Goal: Task Accomplishment & Management: Manage account settings

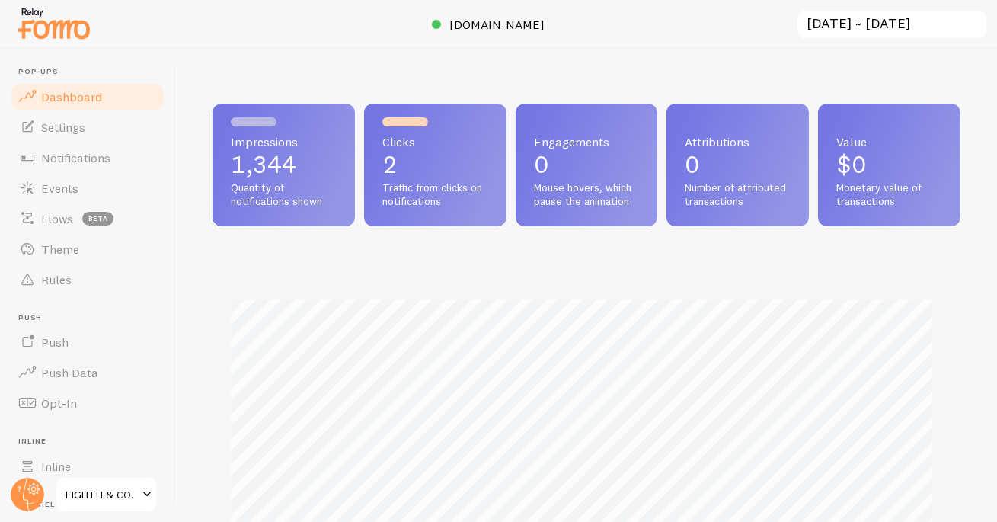
scroll to position [400, 738]
click at [83, 254] on link "Theme" at bounding box center [87, 249] width 157 height 30
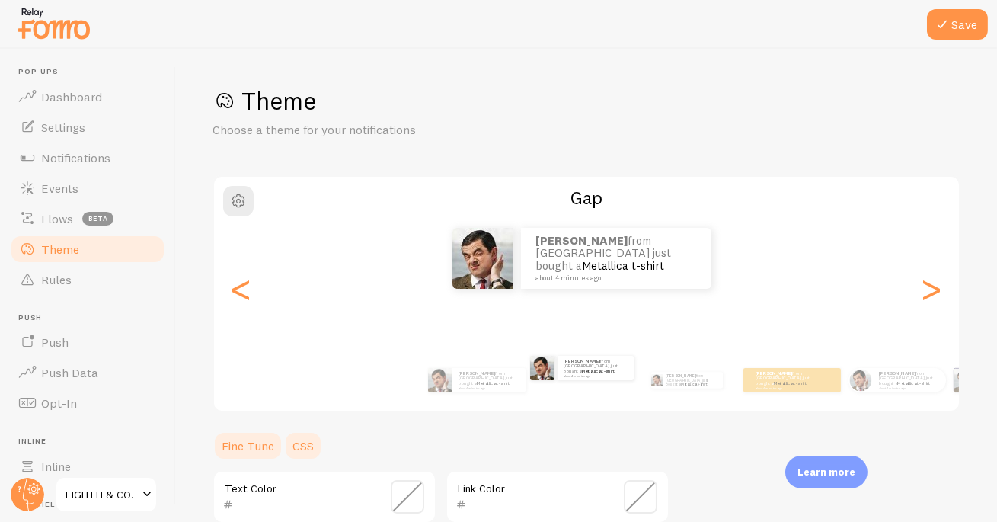
click at [313, 444] on link "CSS" at bounding box center [303, 445] width 40 height 30
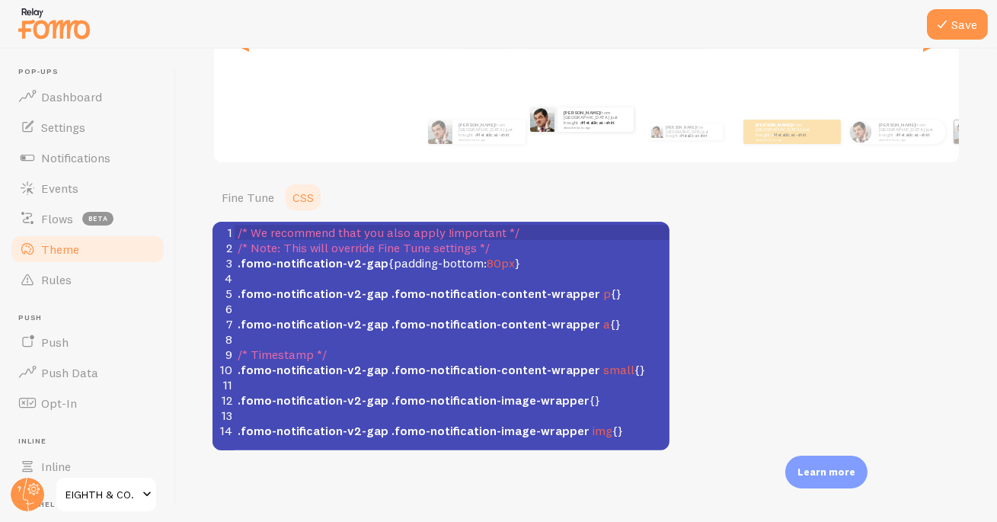
scroll to position [6, 0]
click at [510, 264] on span ".fomo-notification-v2-gap { padding-bottom : 80px }" at bounding box center [379, 262] width 283 height 15
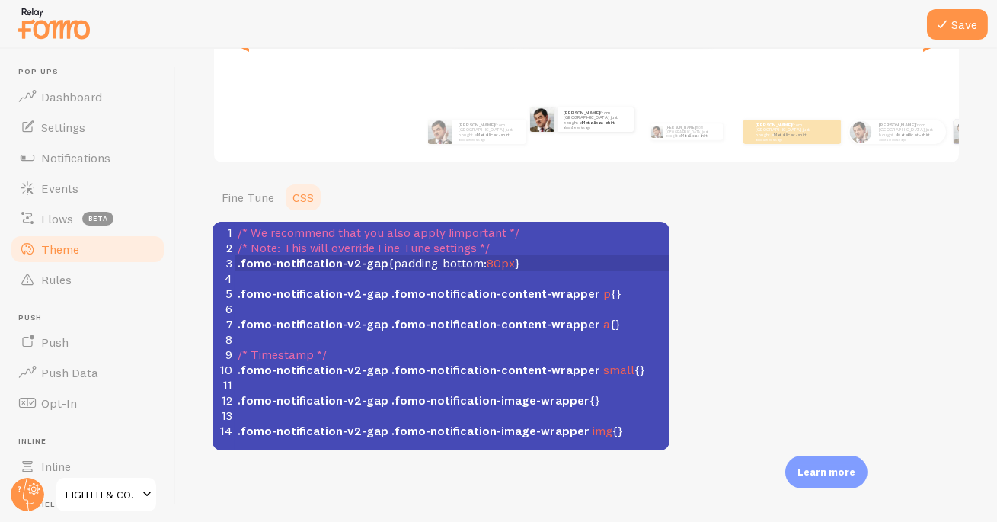
click at [502, 261] on span "80px" at bounding box center [501, 262] width 28 height 15
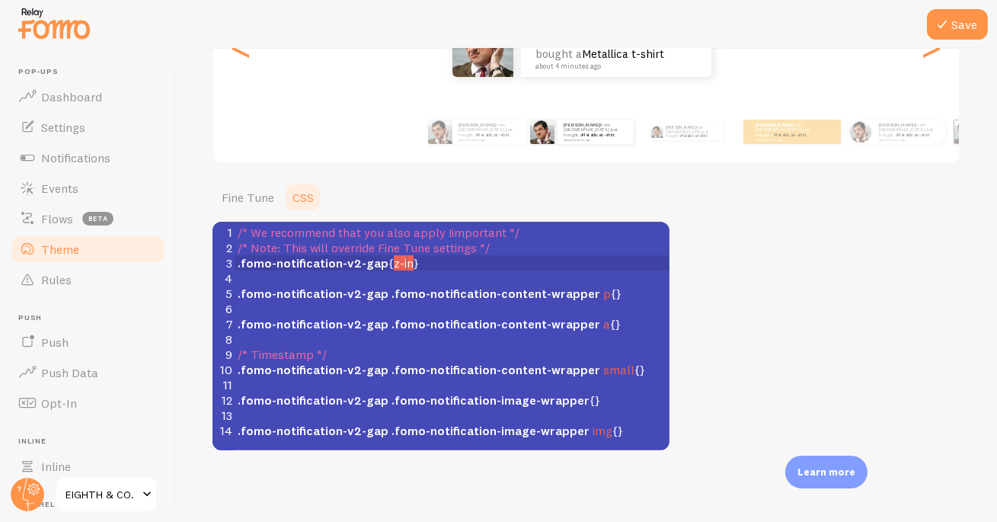
scroll to position [6, 18]
type textarea "z-index: 1 !@"
type textarea "important"
click at [968, 37] on button "Save" at bounding box center [957, 24] width 61 height 30
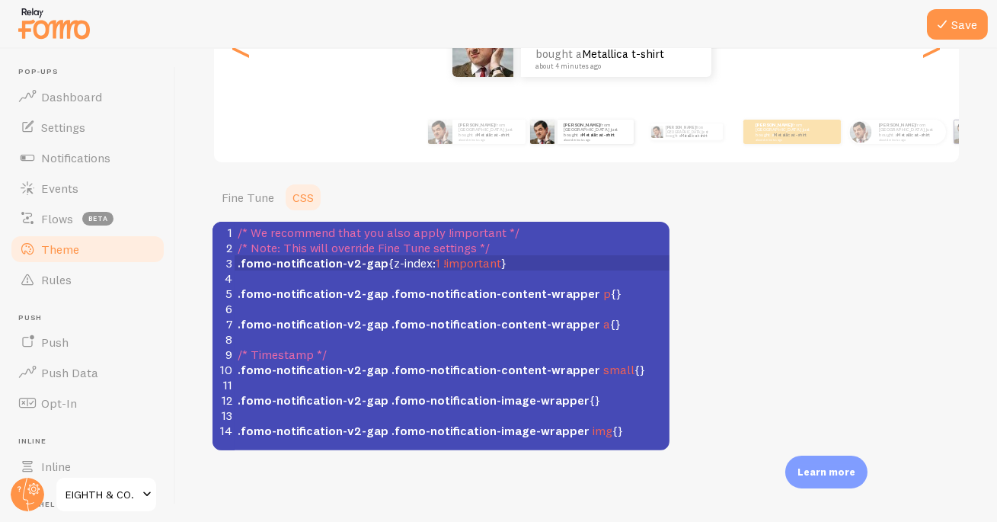
click at [499, 260] on span ".fomo-notification-v2-gap { z-index : 1 !important }" at bounding box center [372, 262] width 269 height 15
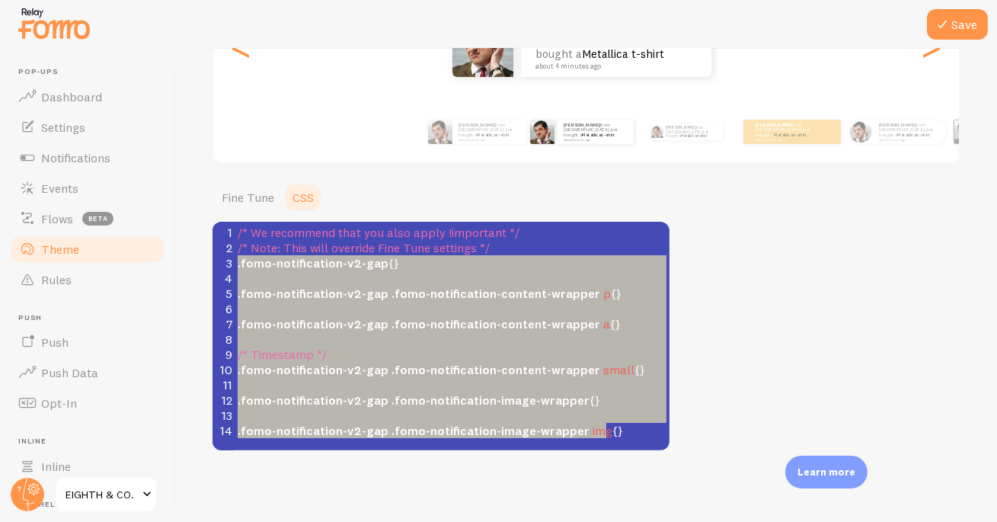
type textarea "/* Note: This will override Fine Tune settings */ .fomo-notification-v2-gap {} …"
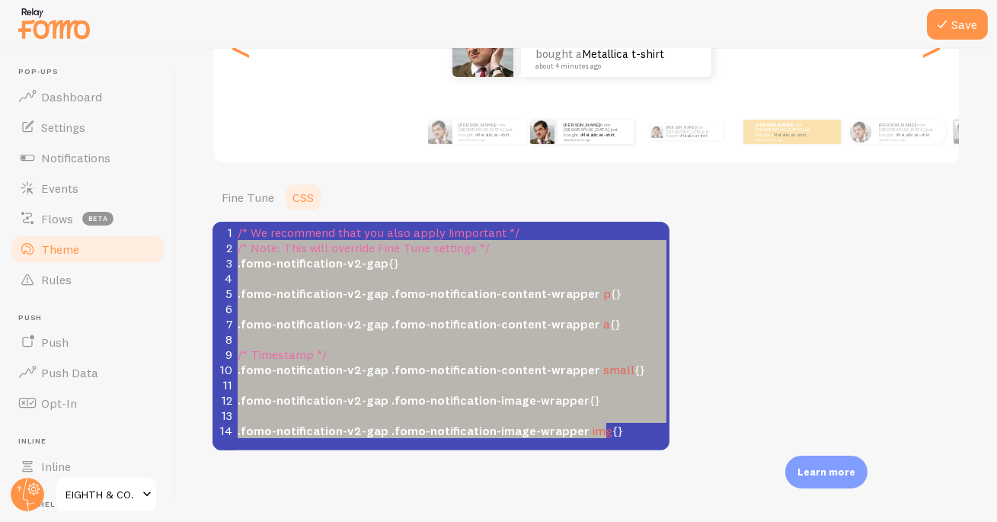
drag, startPoint x: 619, startPoint y: 435, endPoint x: 134, endPoint y: 251, distance: 519.0
click at [134, 251] on main "Pop-ups Dashboard Settings Notifications Events Flows beta Theme Rules [GEOGRAP…" at bounding box center [498, 285] width 997 height 473
click at [331, 278] on pre "​" at bounding box center [458, 277] width 446 height 15
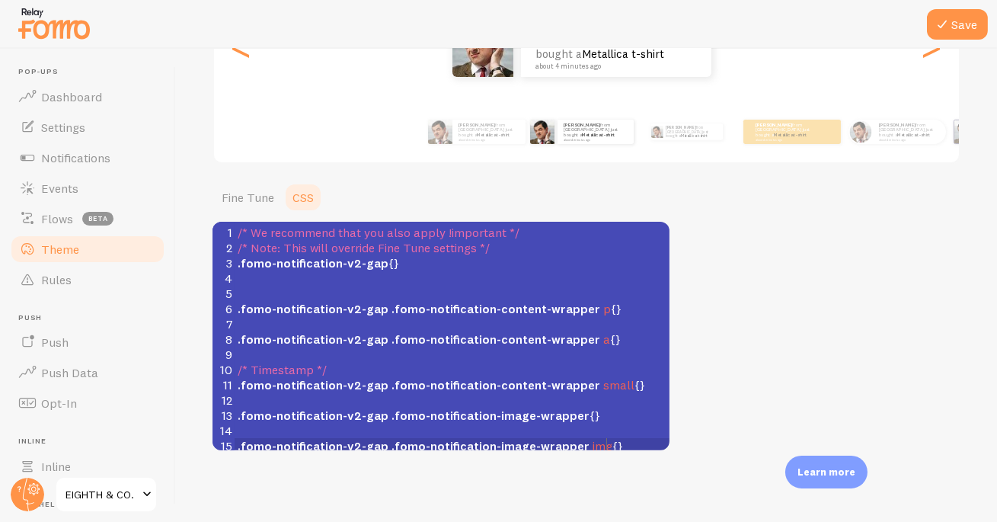
scroll to position [5, 0]
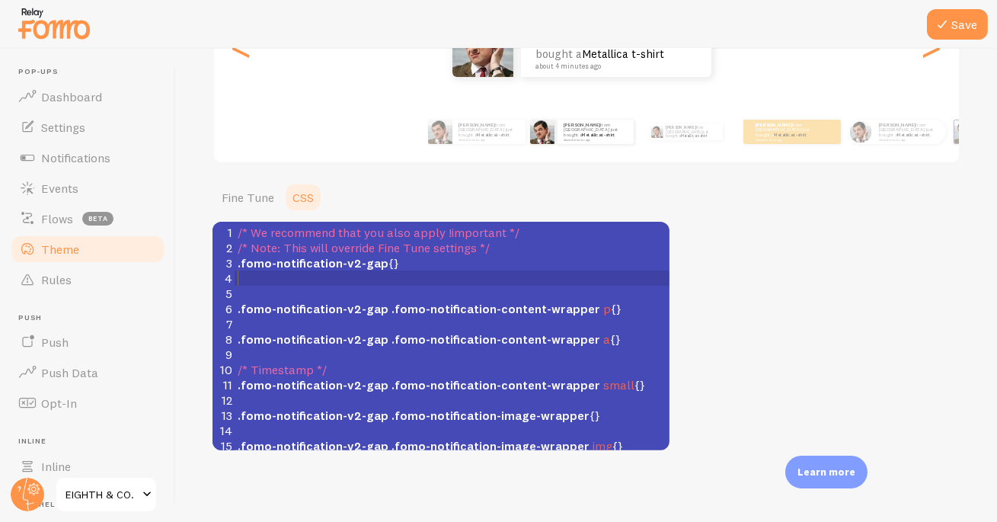
click at [264, 273] on pre "​" at bounding box center [452, 277] width 435 height 15
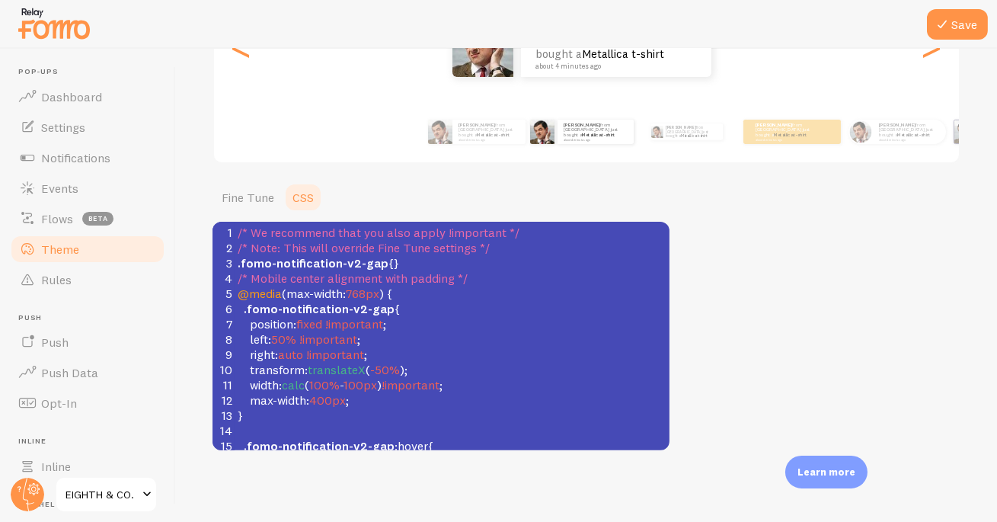
scroll to position [0, 0]
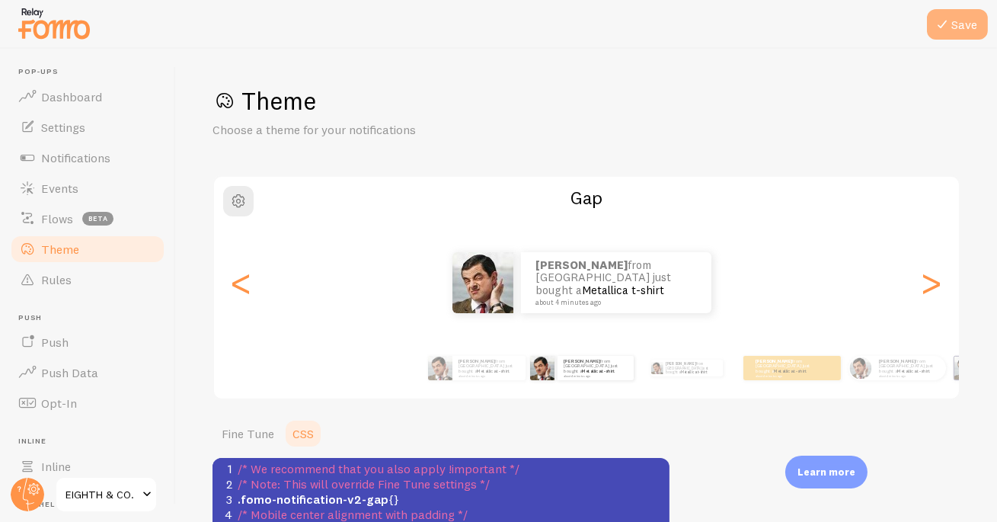
click at [937, 31] on icon at bounding box center [942, 24] width 18 height 18
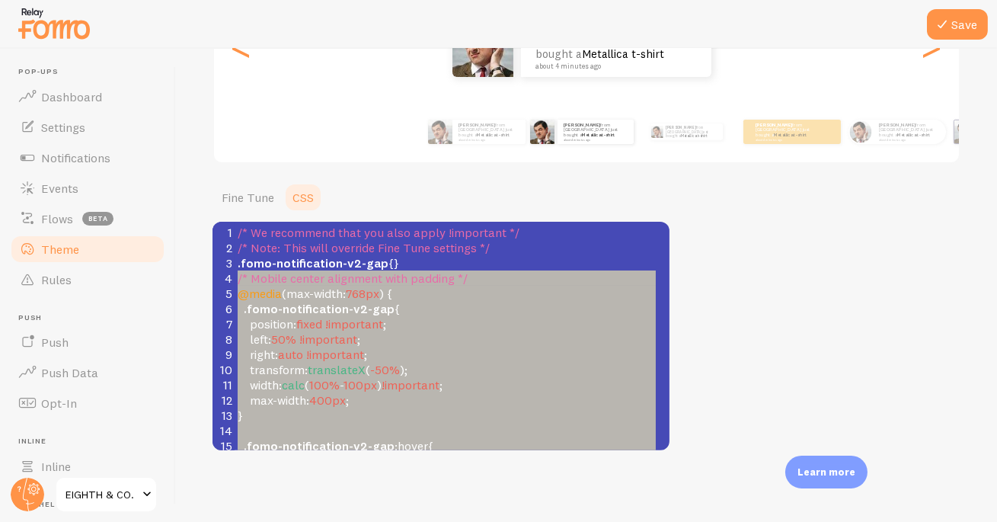
type textarea ".fomo-notification-v2-gap {} /* Mobile center alignment with padding */ @media …"
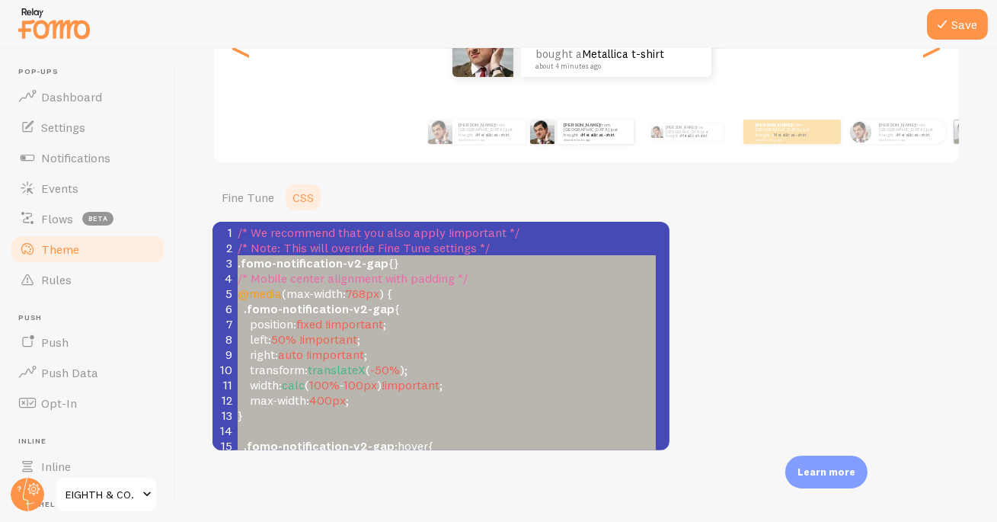
drag, startPoint x: 625, startPoint y: 441, endPoint x: 212, endPoint y: 259, distance: 451.1
paste textarea
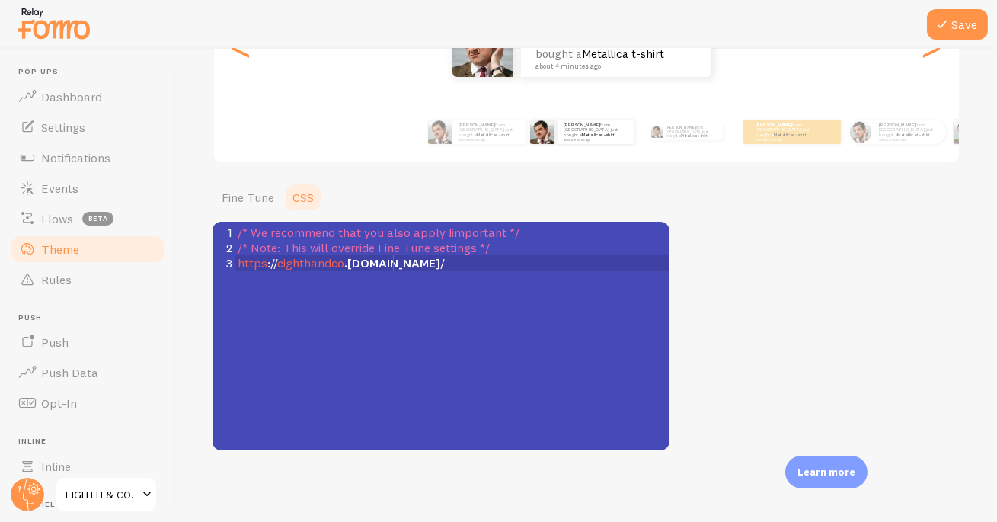
click at [373, 299] on div "x 3 1 /* We recommend that you also apply !important */ 2 /* Note: This will ov…" at bounding box center [459, 355] width 495 height 267
type textarea "/* Note: This will override Fine Tune settings */ [URL][DOMAIN_NAME]"
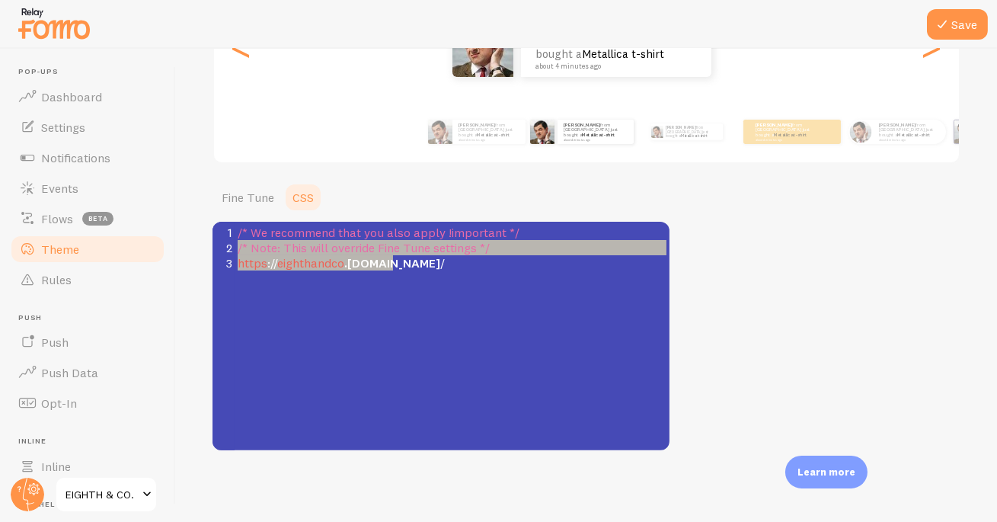
drag, startPoint x: 409, startPoint y: 263, endPoint x: 190, endPoint y: 253, distance: 219.6
click at [190, 253] on div "Save Theme Choose a theme for your notifications Gap [PERSON_NAME] from [GEOGRA…" at bounding box center [586, 285] width 821 height 473
click at [190, 254] on div "Save Theme Choose a theme for your notifications Gap [PERSON_NAME] from [GEOGRA…" at bounding box center [586, 285] width 821 height 473
click at [322, 293] on div "x 3 1 /* We recommend that you also apply !important */ 2 /* Note: This will ov…" at bounding box center [459, 355] width 495 height 267
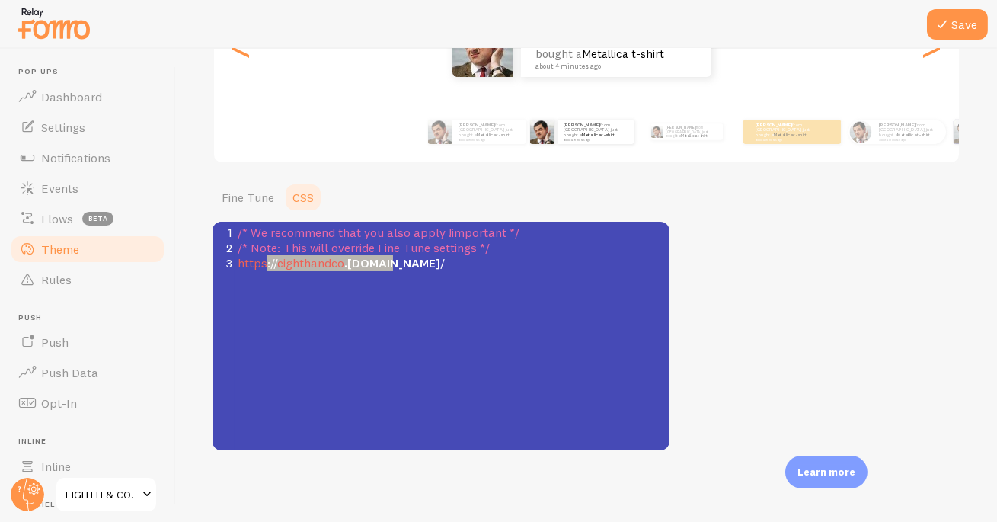
type textarea "[URL][DOMAIN_NAME]"
drag, startPoint x: 404, startPoint y: 264, endPoint x: 238, endPoint y: 263, distance: 166.8
click at [238, 263] on pre "https :// eighthandco .[DOMAIN_NAME] /" at bounding box center [458, 262] width 446 height 15
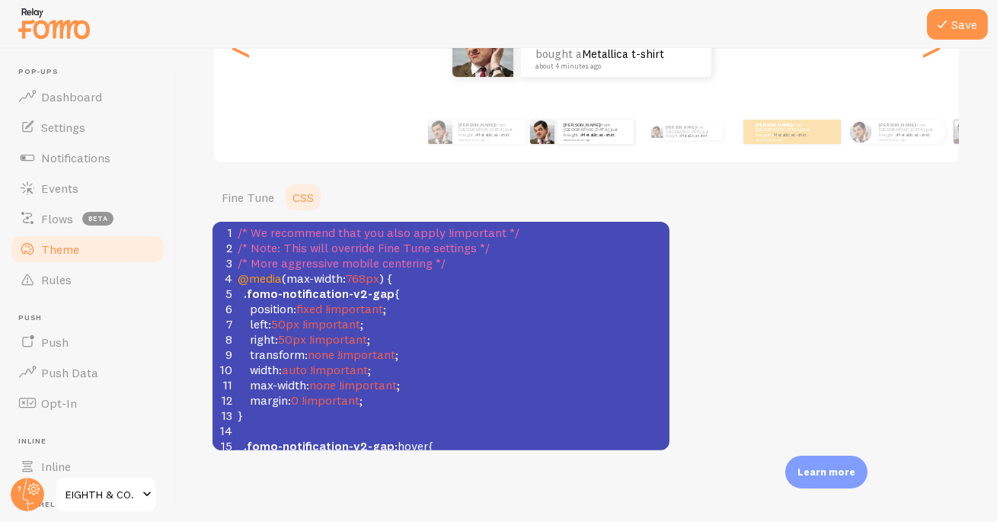
scroll to position [280, 0]
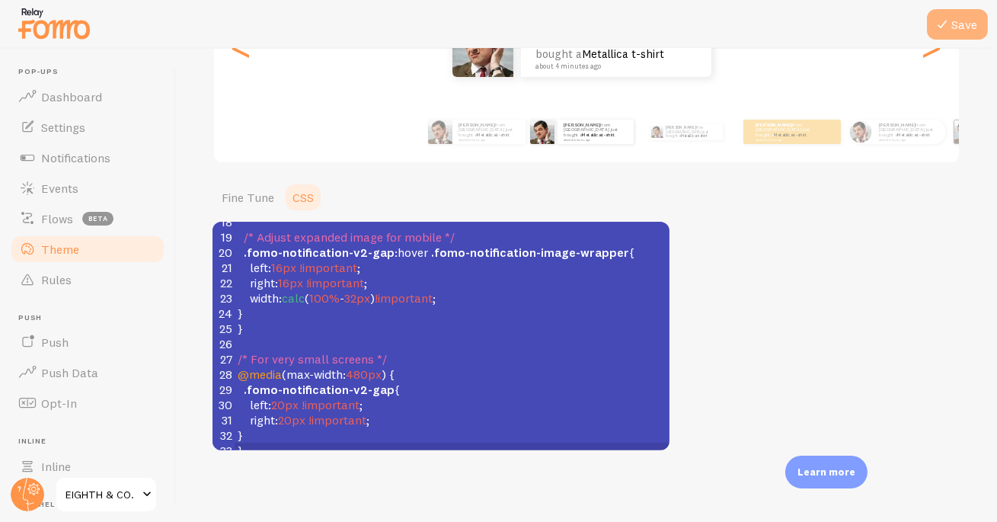
click at [965, 24] on button "Save" at bounding box center [957, 24] width 61 height 30
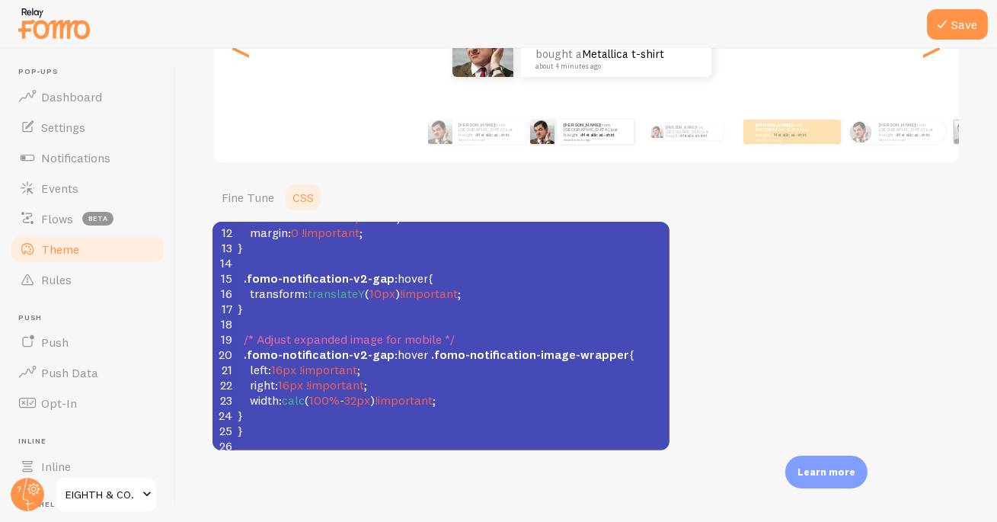
scroll to position [160, 0]
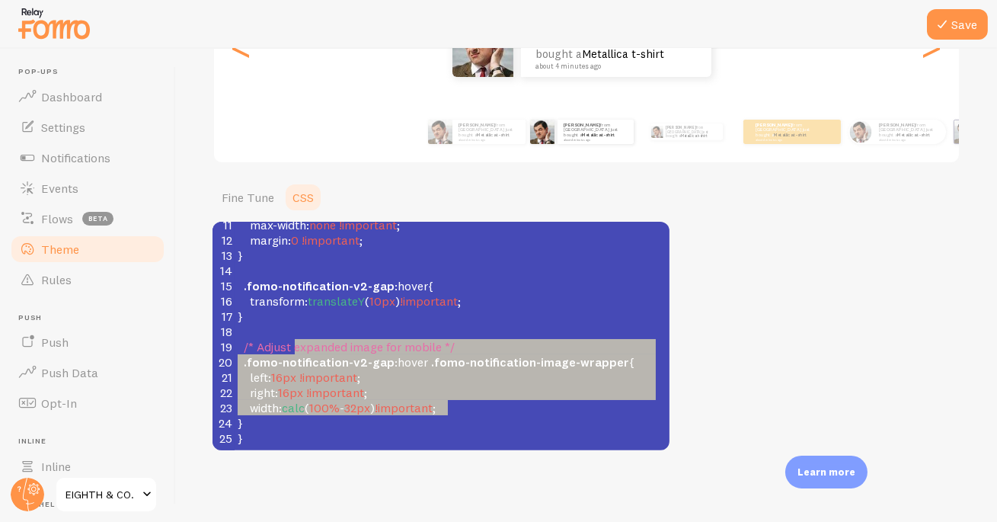
type textarea ".fomo-notification-v2-gap:hover { transform: translateY(10px) !important; } /* …"
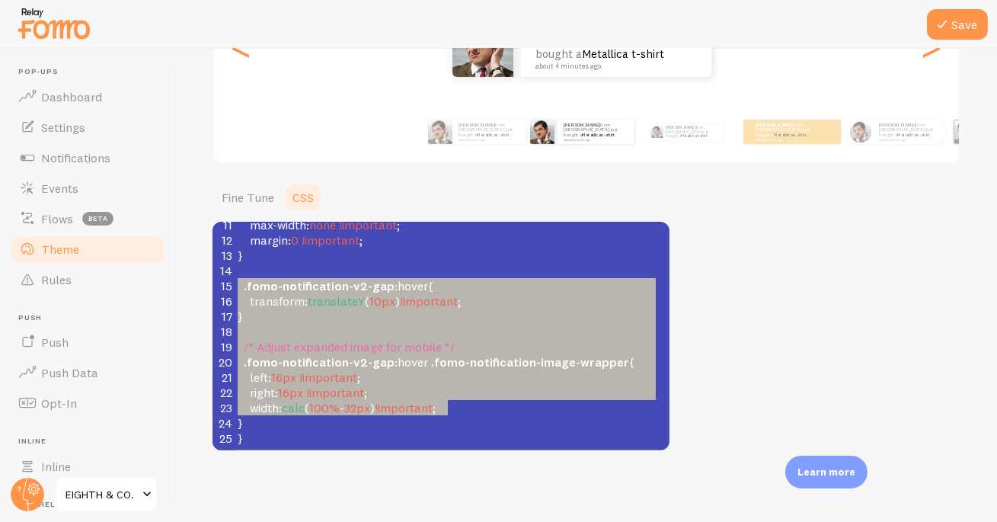
drag, startPoint x: 471, startPoint y: 412, endPoint x: 233, endPoint y: 285, distance: 269.5
click at [235, 285] on div "1 /* We recommend that you also apply !important */ 2 /* Note: This will overri…" at bounding box center [452, 316] width 435 height 503
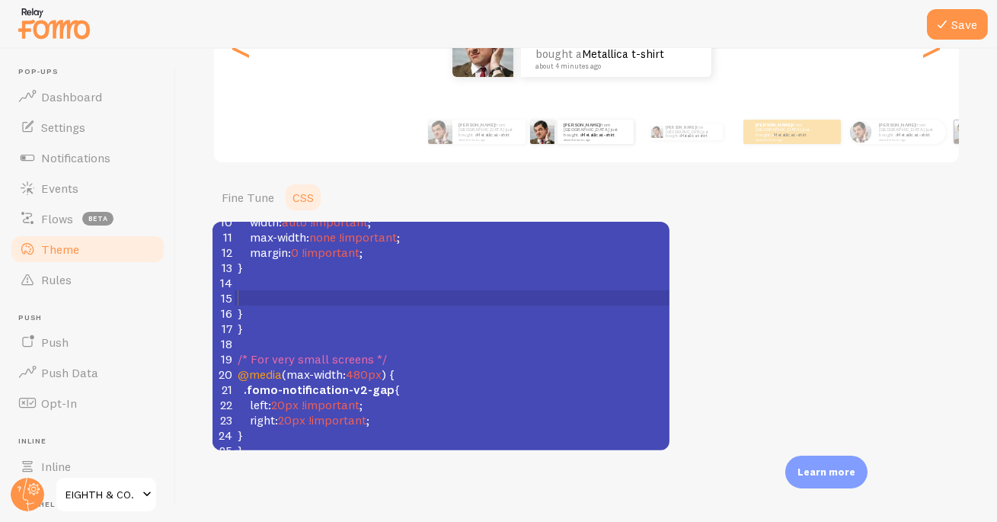
scroll to position [158, 0]
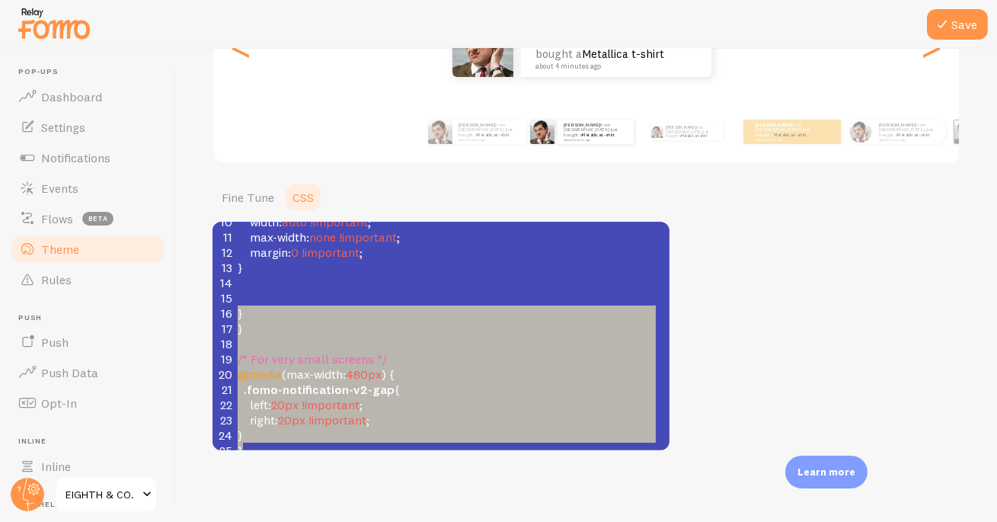
type textarea "} } /* For very small screens */ @media (max-width: 480px) { .fomo-notification…"
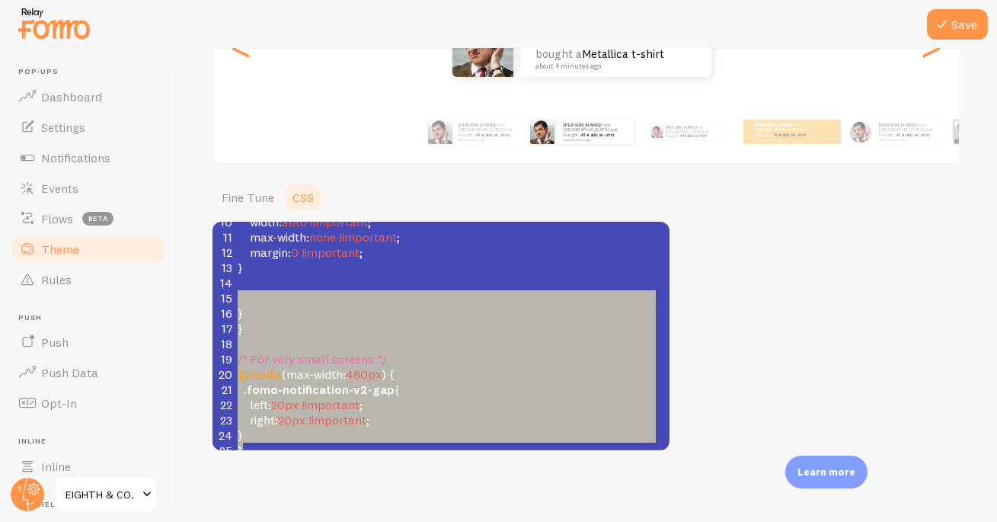
drag, startPoint x: 267, startPoint y: 437, endPoint x: 216, endPoint y: 286, distance: 159.7
click at [235, 285] on div "1 /* We recommend that you also apply !important */ 2 /* Note: This will overri…" at bounding box center [452, 267] width 435 height 381
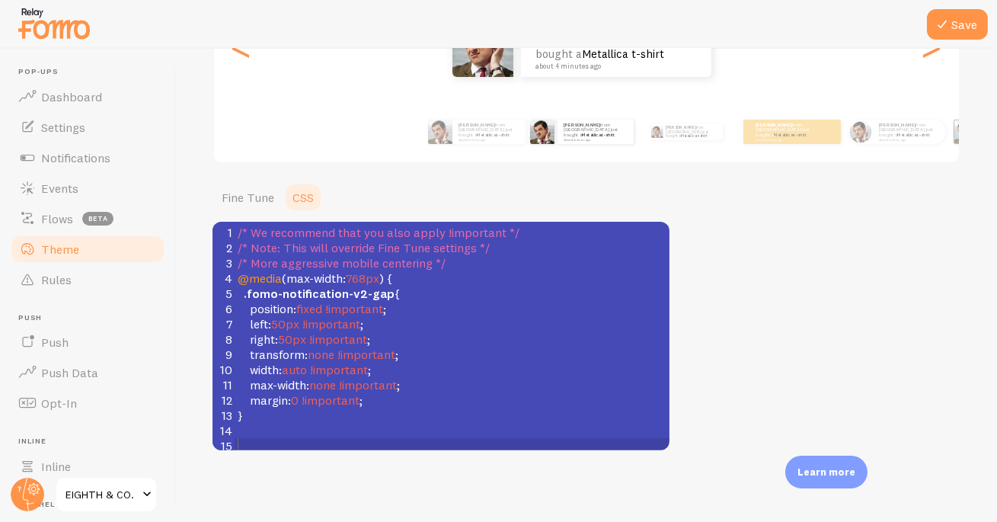
scroll to position [0, 0]
click at [967, 30] on button "Save" at bounding box center [957, 24] width 61 height 30
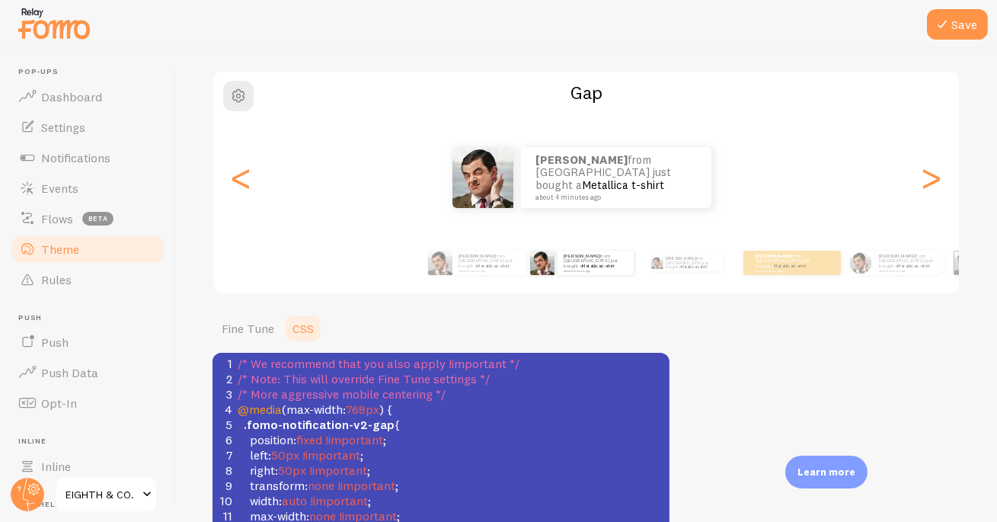
scroll to position [137, 0]
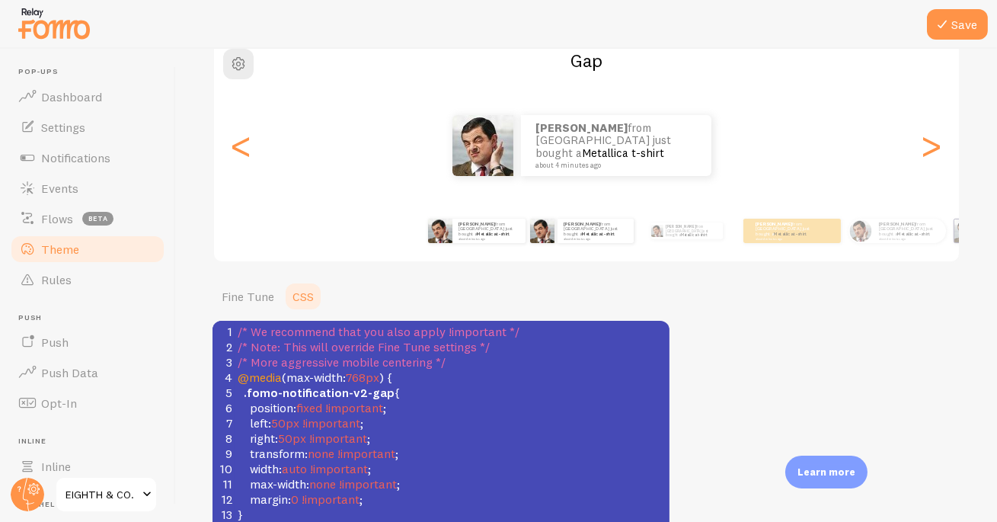
click at [463, 245] on div "[PERSON_NAME] from [GEOGRAPHIC_DATA] just bought a Metallica t-shirt about 4 mi…" at bounding box center [476, 230] width 93 height 43
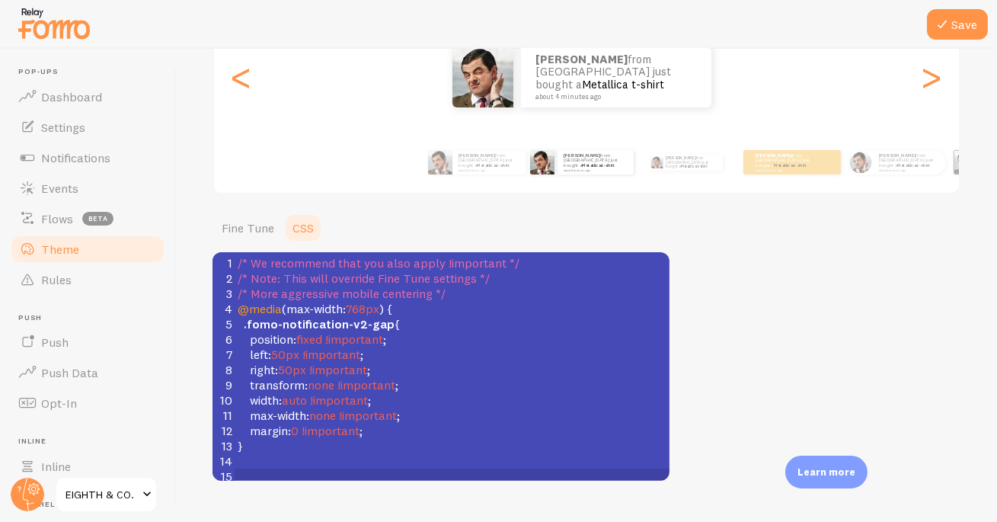
scroll to position [206, 0]
click at [561, 166] on div "[PERSON_NAME] from [GEOGRAPHIC_DATA] just bought a Metallica t-shirt about 4 mi…" at bounding box center [595, 161] width 76 height 24
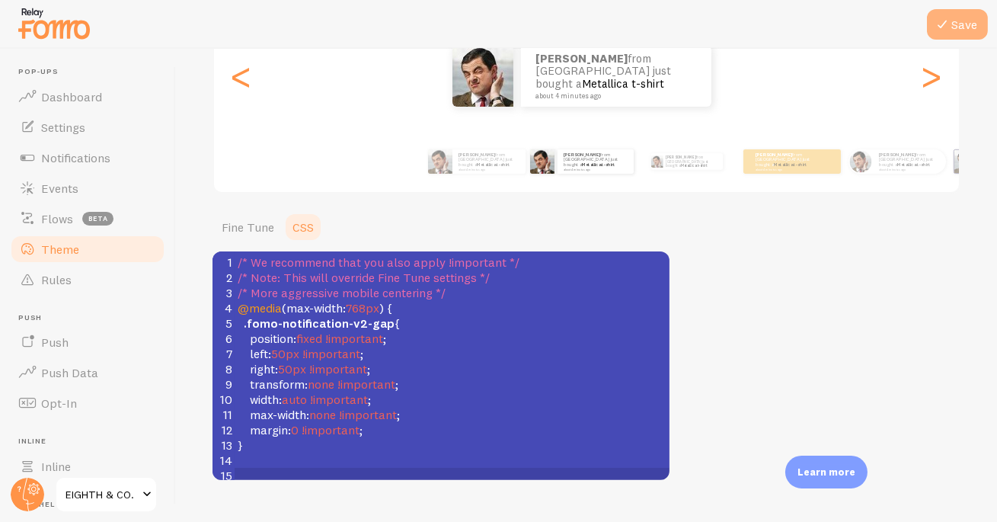
click at [971, 28] on button "Save" at bounding box center [957, 24] width 61 height 30
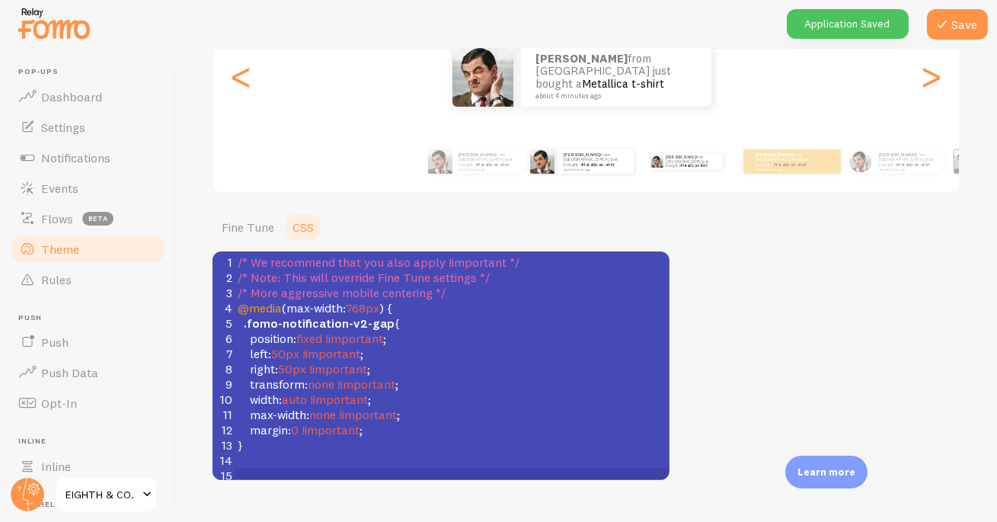
click at [678, 170] on div "[PERSON_NAME] from [GEOGRAPHIC_DATA] just bought a Metallica t-shirt about 4 mi…" at bounding box center [686, 161] width 93 height 43
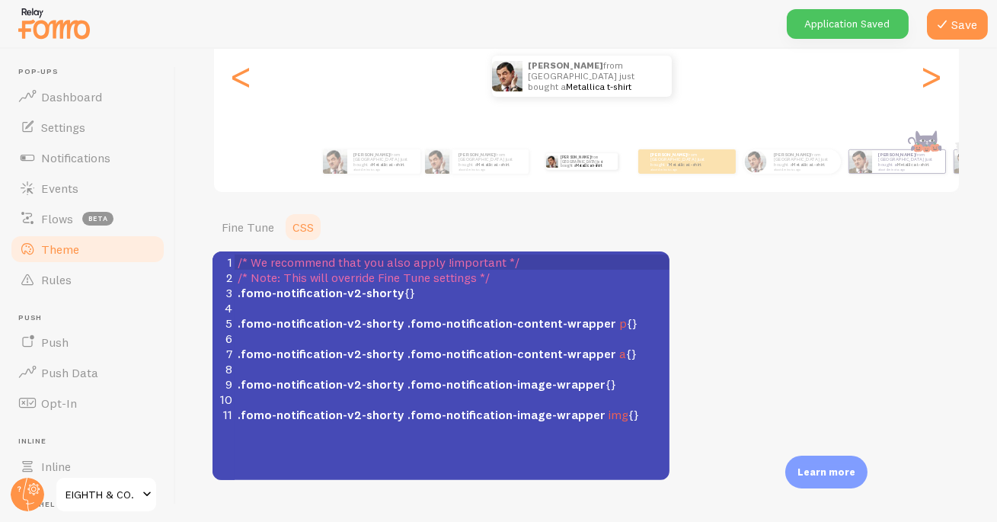
scroll to position [0, 0]
click at [476, 168] on small "about 4 minutes ago" at bounding box center [489, 169] width 62 height 3
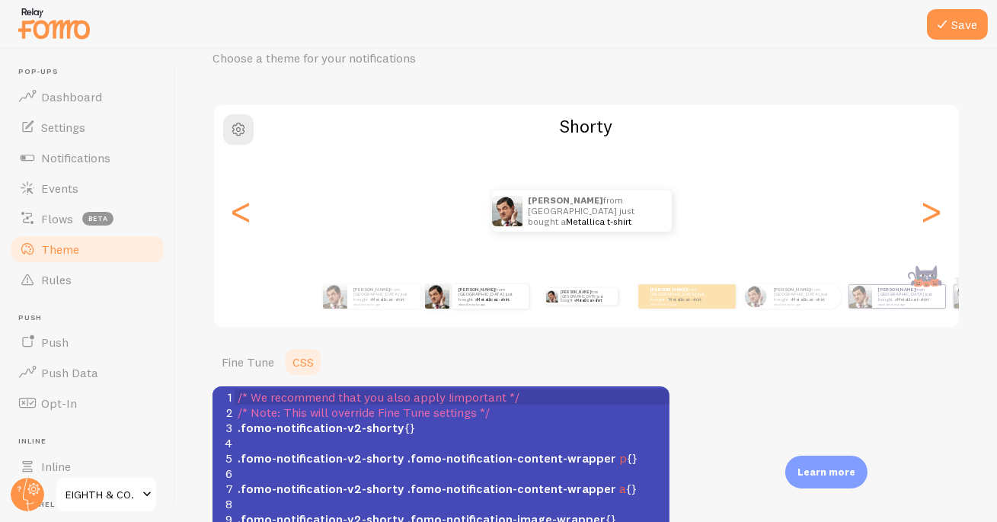
scroll to position [136, 0]
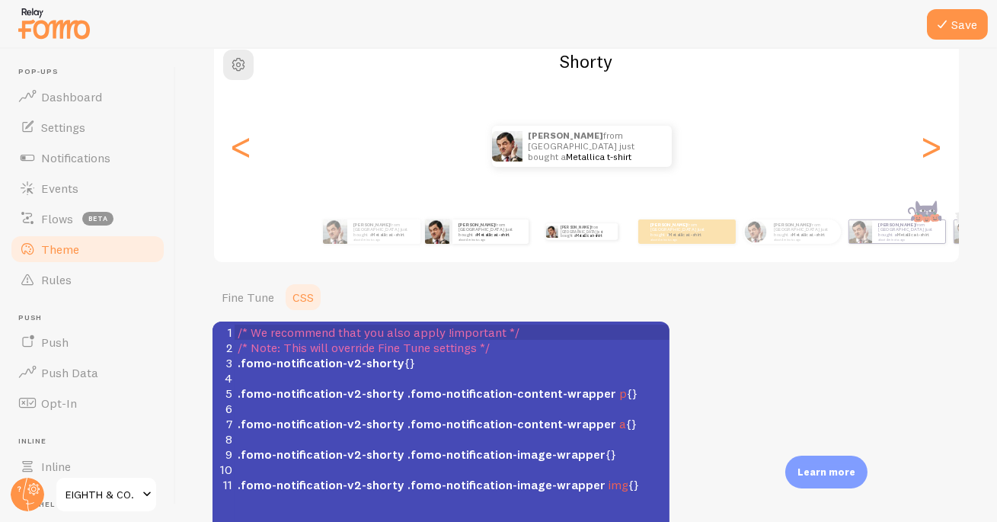
click at [484, 244] on div "[PERSON_NAME] from [GEOGRAPHIC_DATA] just bought a Metallica t-shirt about 4 mi…" at bounding box center [476, 231] width 93 height 43
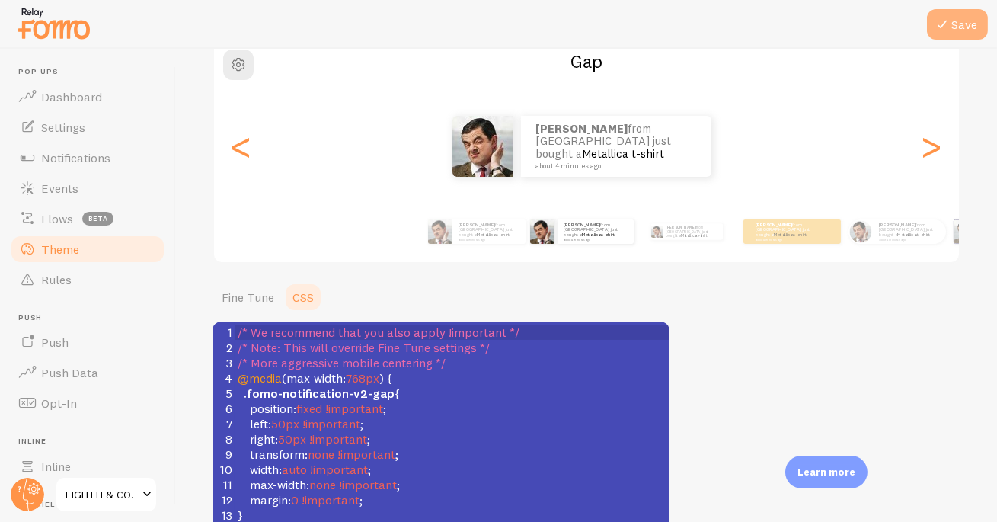
click at [949, 23] on icon at bounding box center [942, 24] width 18 height 18
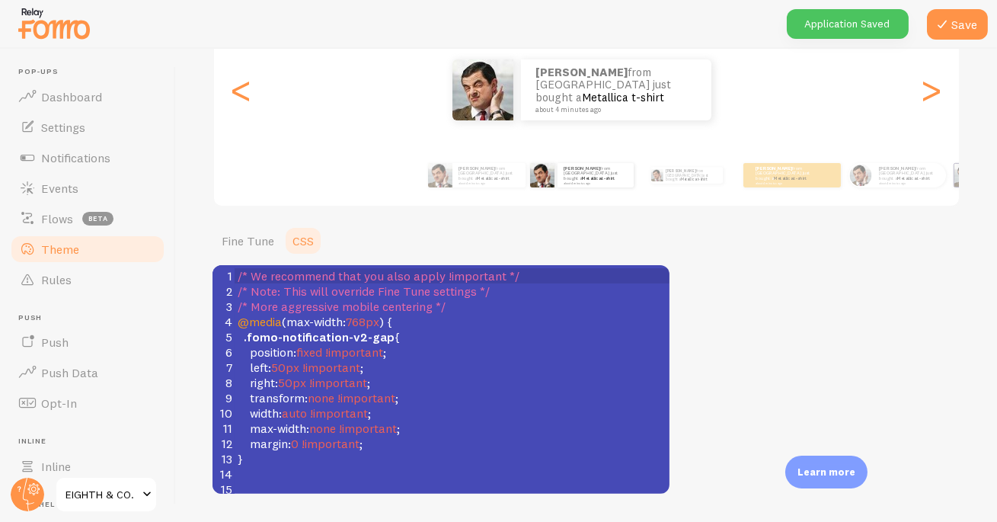
scroll to position [236, 0]
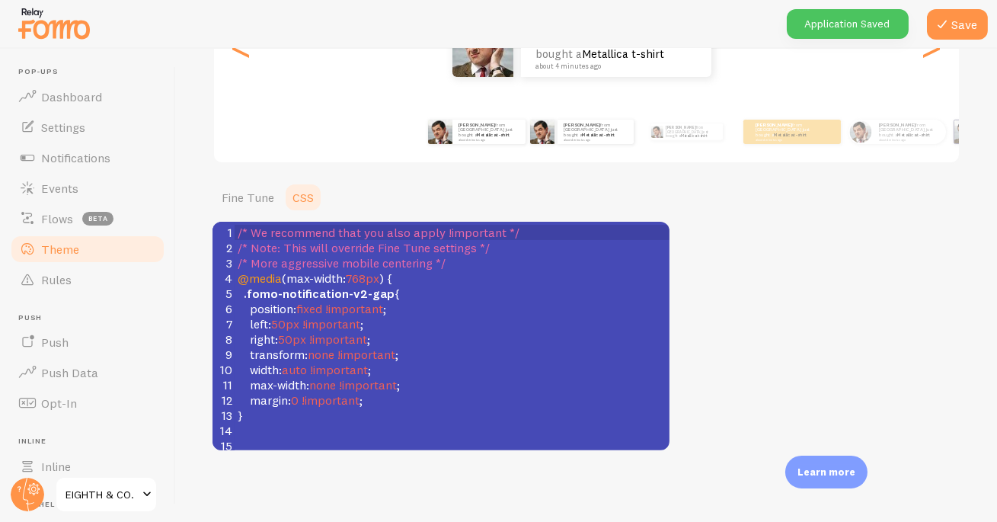
click at [498, 145] on div "[PERSON_NAME] from [GEOGRAPHIC_DATA] just bought a Metallica t-shirt about 4 mi…" at bounding box center [476, 131] width 93 height 43
click at [484, 138] on div "[PERSON_NAME] from [GEOGRAPHIC_DATA] just bought a Metallica t-shirt about 4 mi…" at bounding box center [488, 132] width 73 height 24
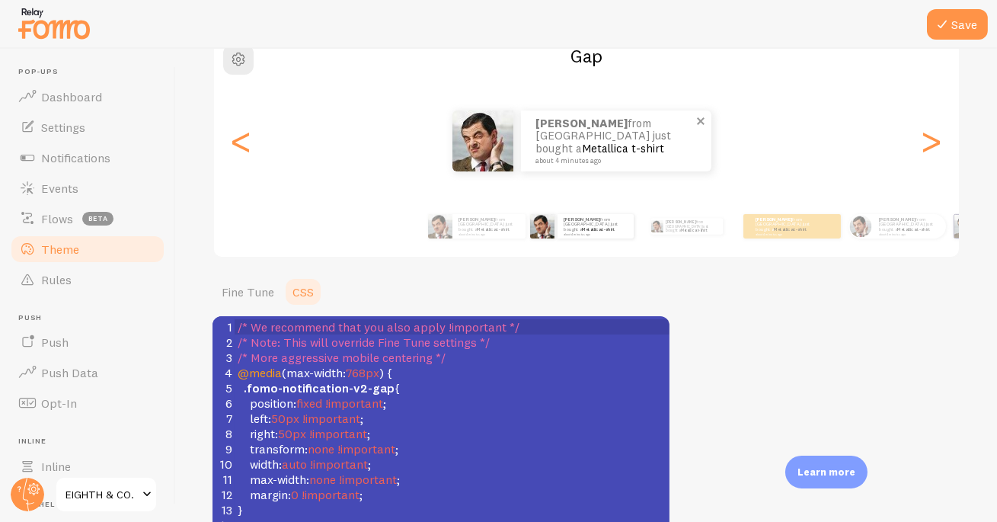
scroll to position [91, 0]
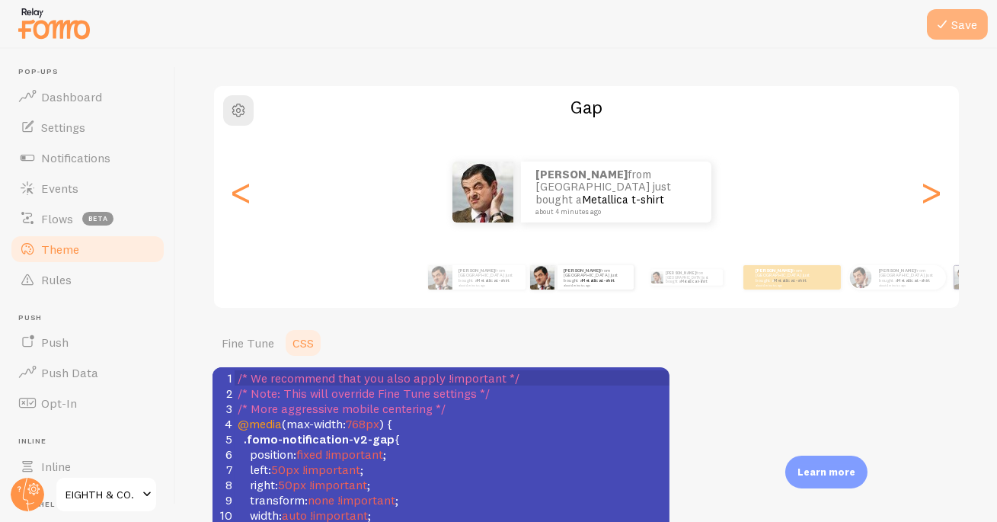
click at [951, 28] on button "Save" at bounding box center [957, 24] width 61 height 30
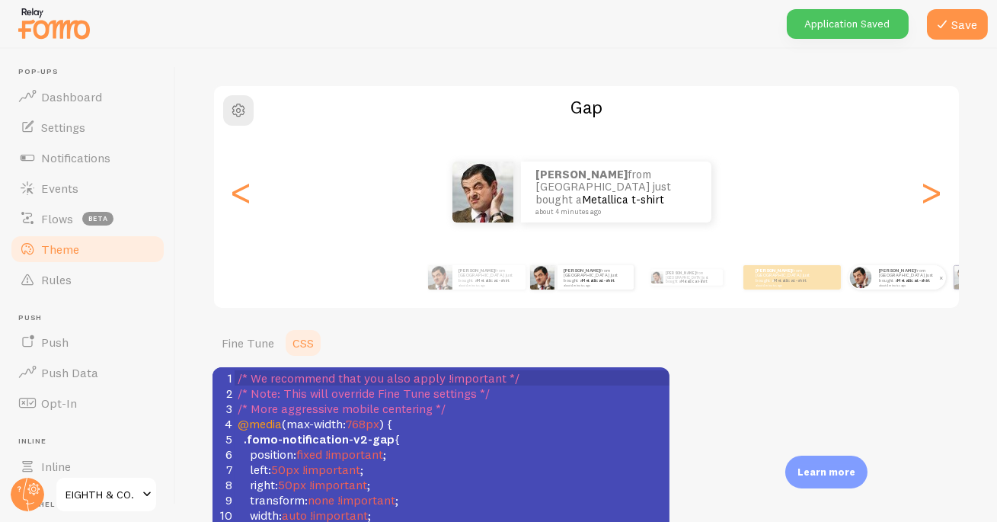
click at [904, 289] on div "[PERSON_NAME] from [GEOGRAPHIC_DATA] just bought a Metallica t-shirt about 4 mi…" at bounding box center [909, 277] width 73 height 24
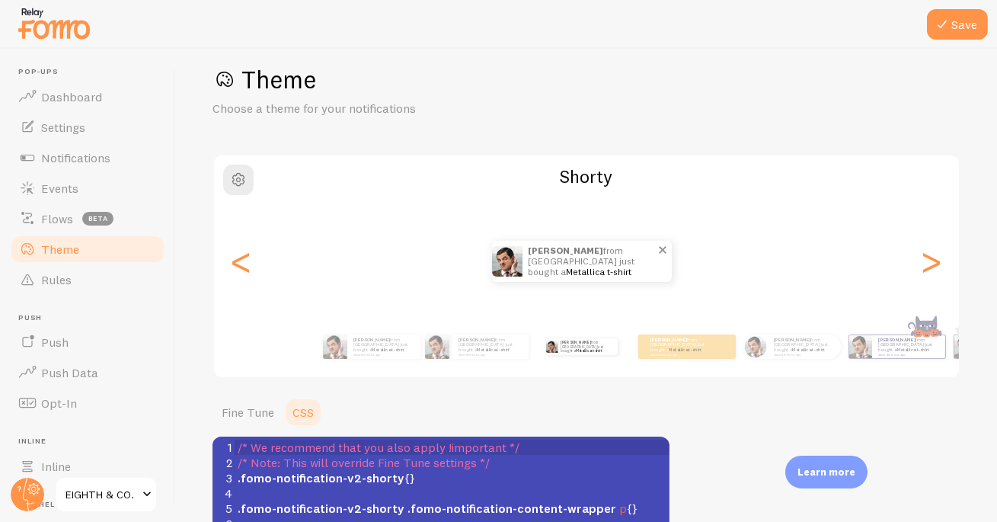
scroll to position [0, 0]
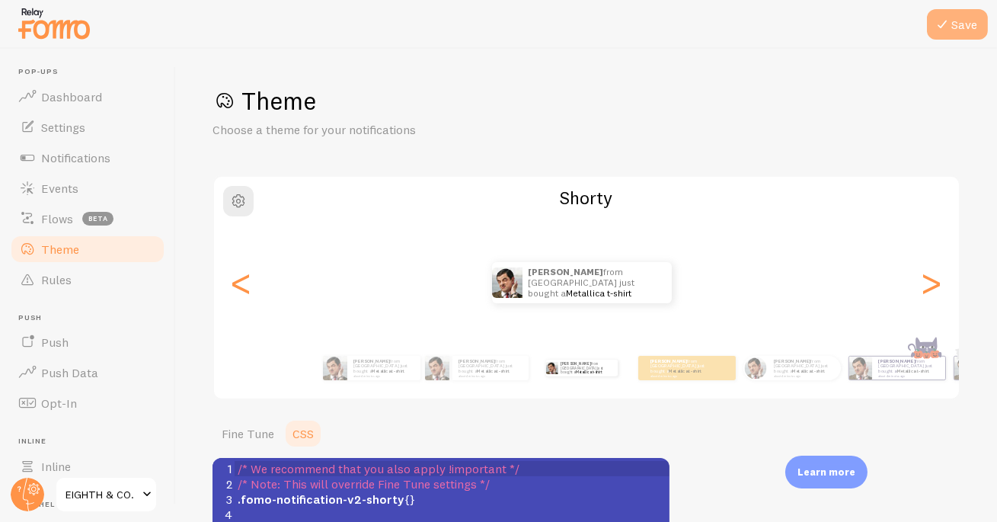
click at [971, 27] on button "Save" at bounding box center [957, 24] width 61 height 30
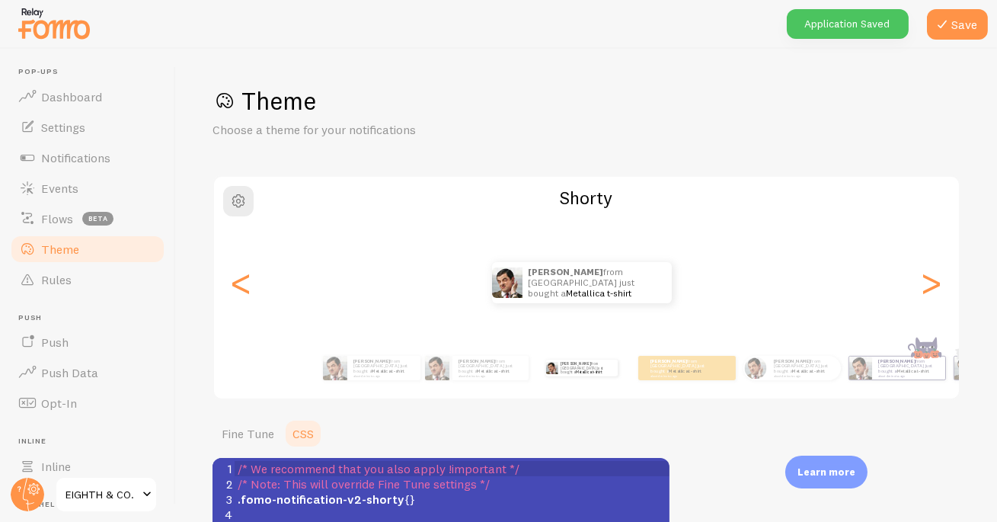
click at [603, 373] on div "[PERSON_NAME] from [GEOGRAPHIC_DATA] just bought a Metallica t-shirt about 4 mi…" at bounding box center [581, 368] width 93 height 43
click at [593, 375] on div "[PERSON_NAME] from [GEOGRAPHIC_DATA] just bought a Metallica t-shirt about 4 mi…" at bounding box center [581, 368] width 93 height 43
click at [586, 378] on div "[PERSON_NAME] from [GEOGRAPHIC_DATA] just bought a Metallica t-shirt about 4 mi…" at bounding box center [581, 368] width 93 height 43
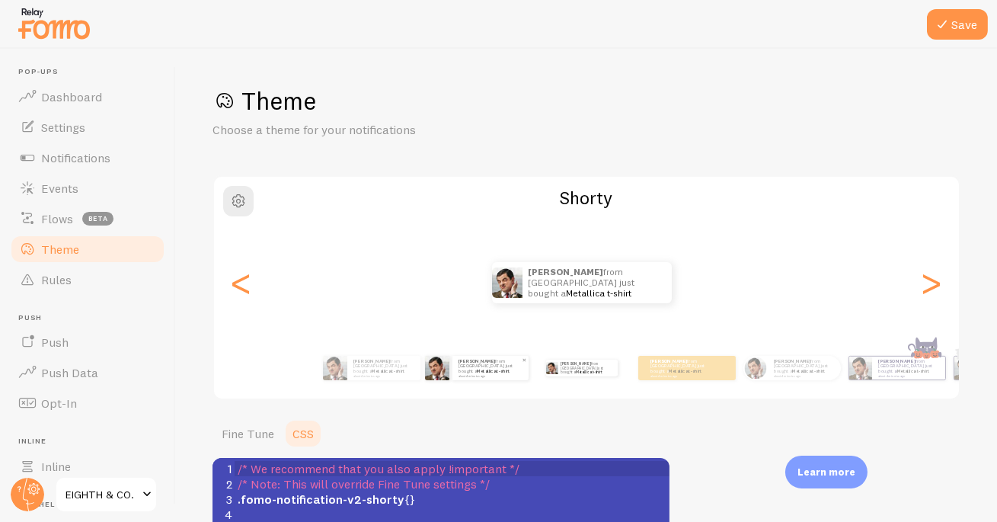
click at [464, 374] on small "about 4 minutes ago" at bounding box center [489, 375] width 62 height 3
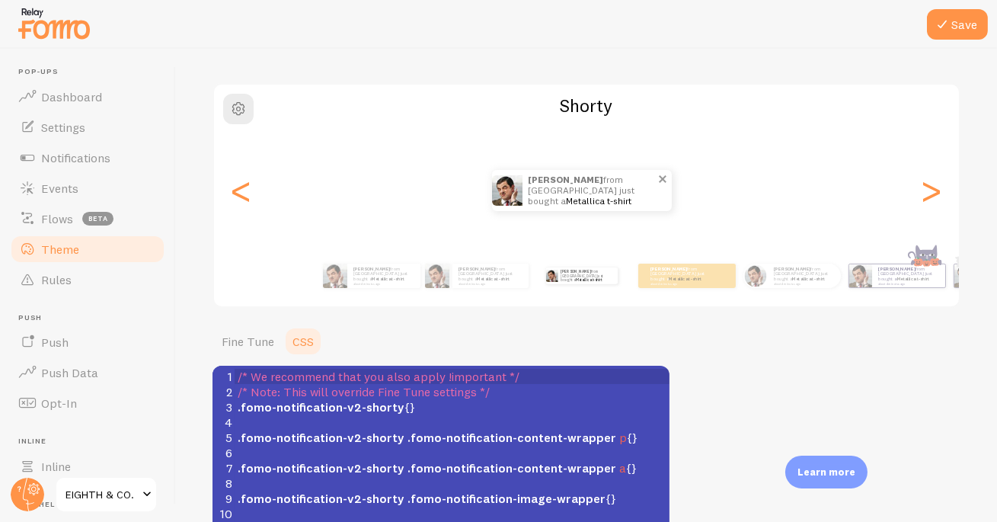
scroll to position [236, 0]
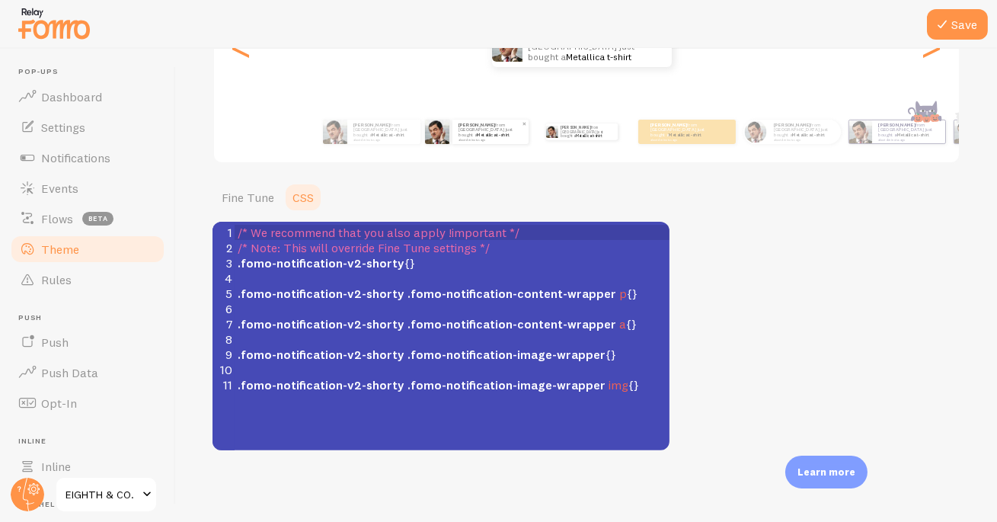
click at [468, 130] on p "[PERSON_NAME] from [GEOGRAPHIC_DATA] just bought a Metallica t-shirt about 4 mi…" at bounding box center [490, 131] width 64 height 19
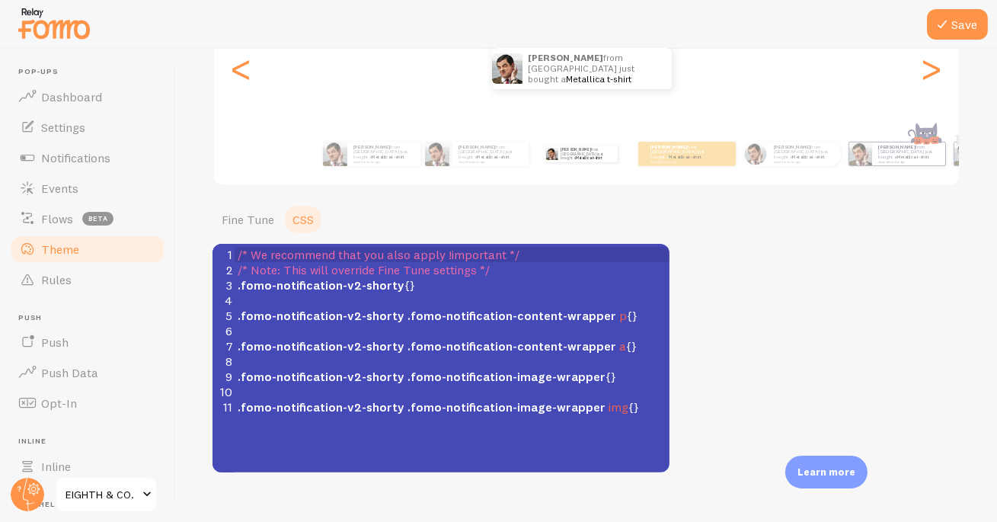
scroll to position [204, 0]
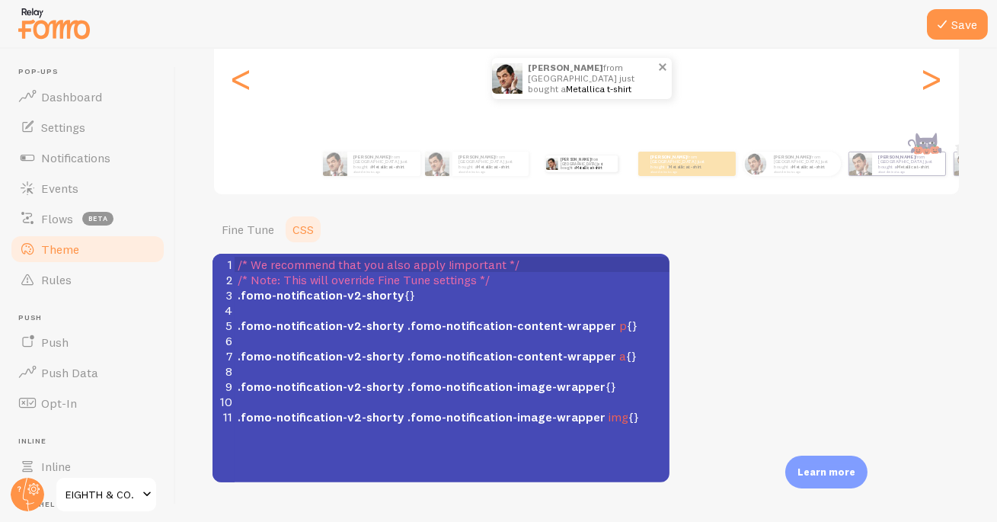
click at [545, 86] on p "[PERSON_NAME] from [GEOGRAPHIC_DATA] just bought a Metallica t-shirt about 4 mi…" at bounding box center [593, 78] width 128 height 41
click at [436, 183] on div "[PERSON_NAME] from [GEOGRAPHIC_DATA] just bought a Metallica t-shirt about 4 mi…" at bounding box center [476, 163] width 93 height 43
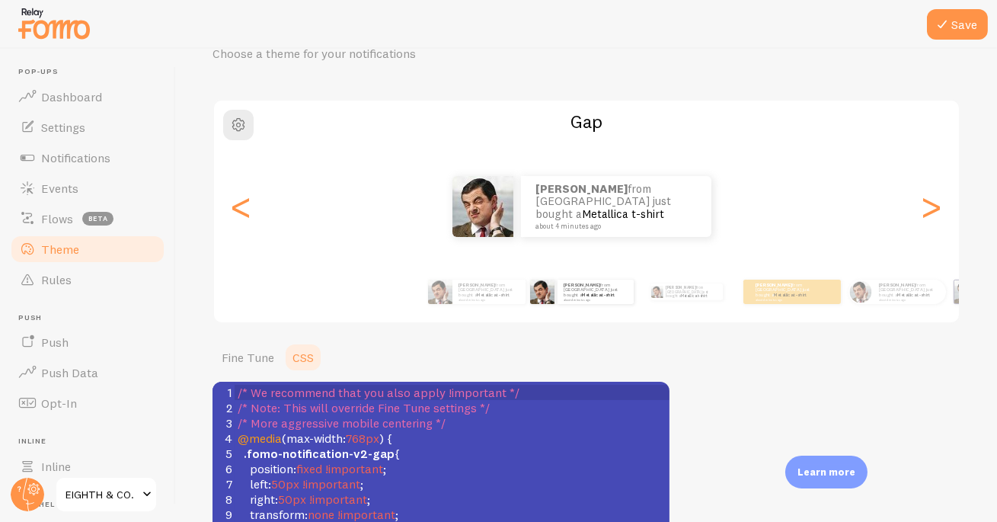
scroll to position [236, 0]
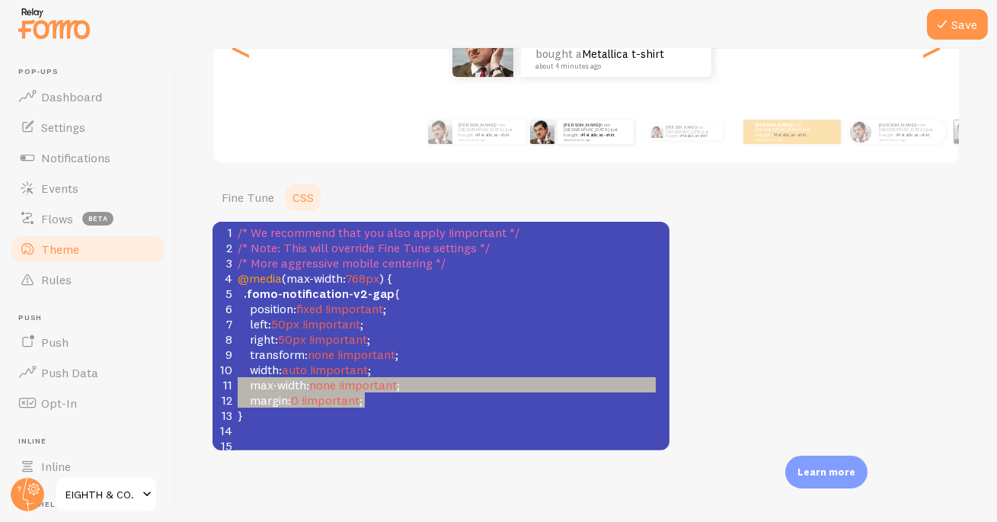
type textarea "width: auto !important; max-width: none !important; margin: 0 !important;"
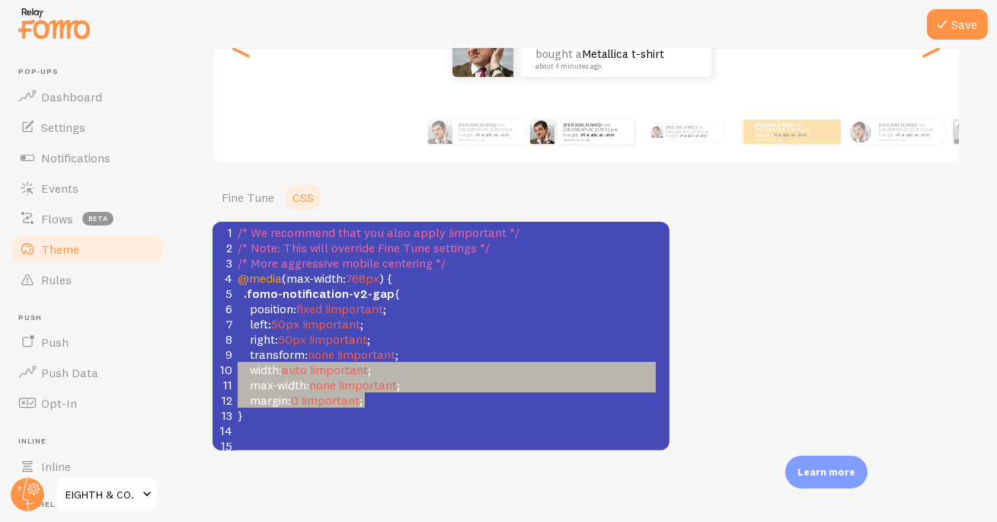
drag, startPoint x: 399, startPoint y: 404, endPoint x: 182, endPoint y: 366, distance: 220.4
click at [182, 366] on div "Save Theme Choose a theme for your notifications Gap [PERSON_NAME] from [GEOGRA…" at bounding box center [586, 285] width 821 height 473
click at [243, 412] on span "}" at bounding box center [240, 414] width 5 height 15
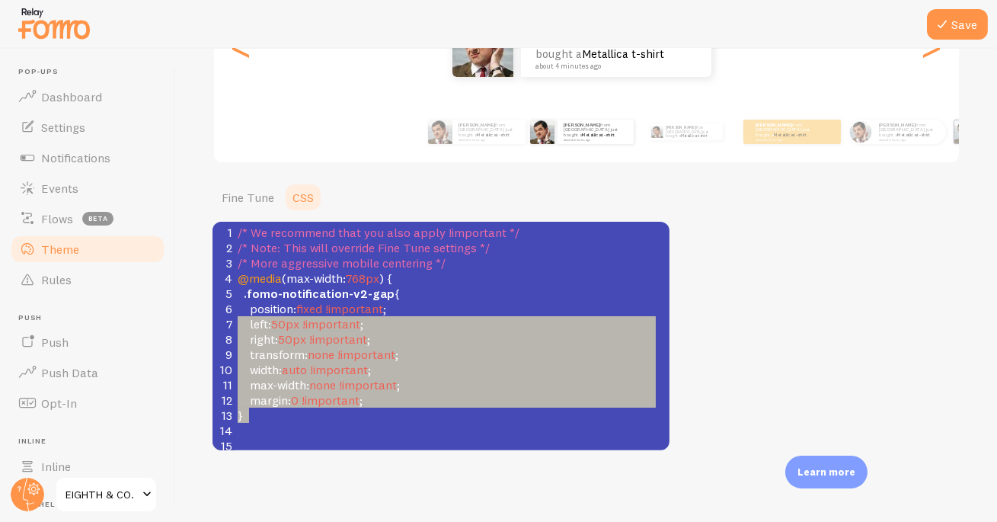
type textarea "position: fixed !important; left: 50px !important; right: 50px !important; tran…"
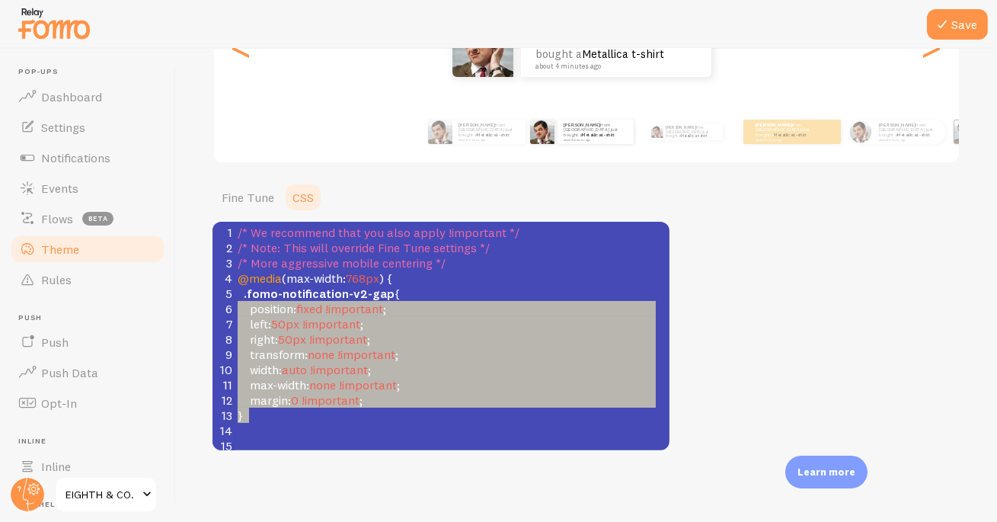
drag, startPoint x: 266, startPoint y: 421, endPoint x: 233, endPoint y: 315, distance: 111.5
click at [235, 315] on div "1 /* We recommend that you also apply !important */ 2 /* Note: This will overri…" at bounding box center [452, 339] width 435 height 228
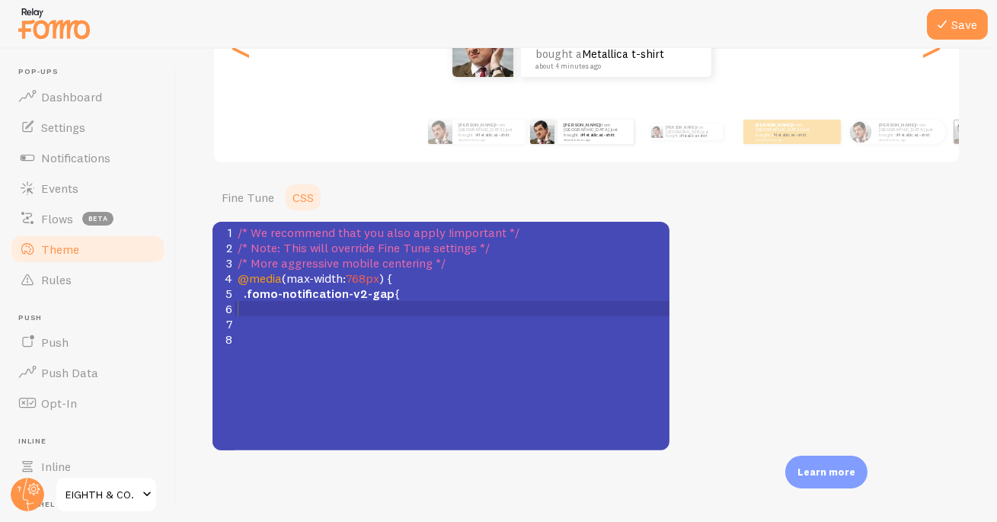
click at [539, 189] on ul "Fine Tune CSS" at bounding box center [440, 197] width 457 height 30
click at [228, 193] on link "Fine Tune" at bounding box center [247, 197] width 71 height 30
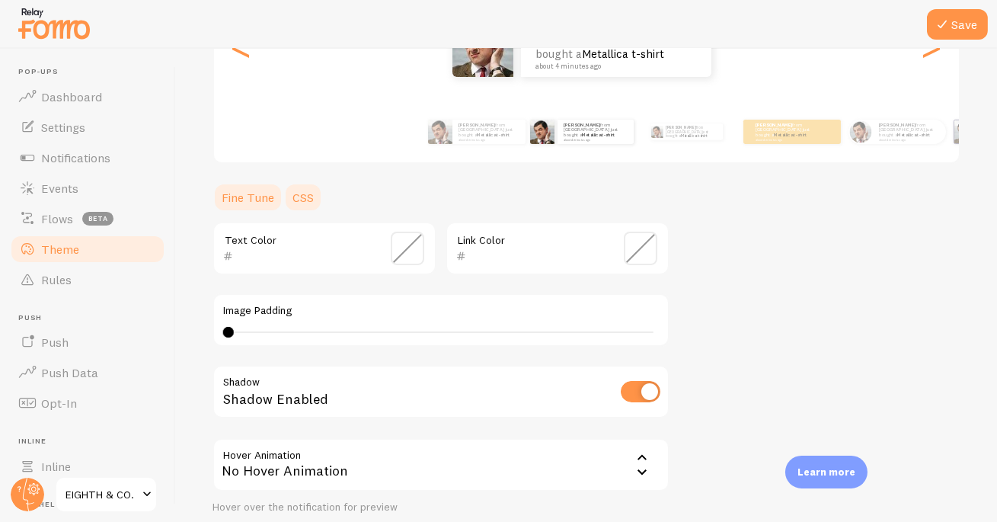
click at [309, 193] on link "CSS" at bounding box center [303, 197] width 40 height 30
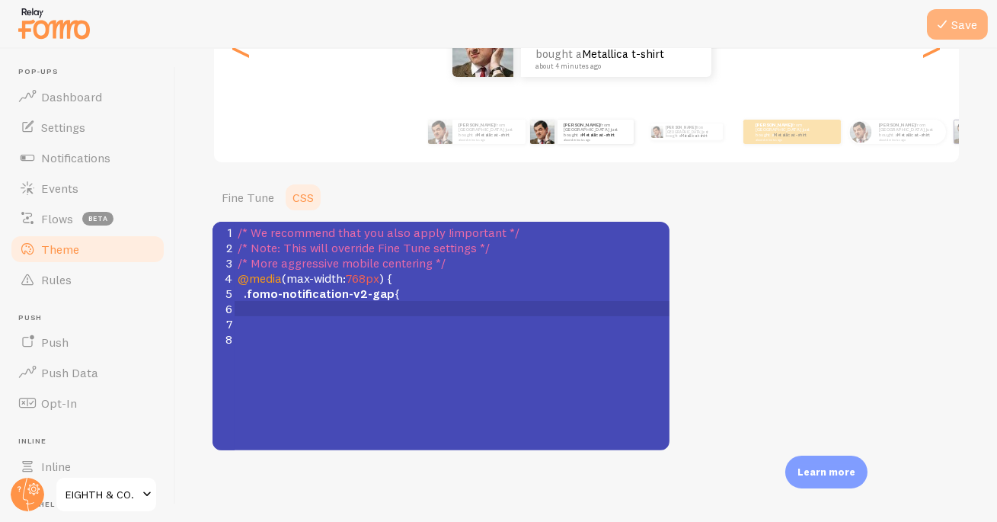
click at [957, 31] on button "Save" at bounding box center [957, 24] width 61 height 30
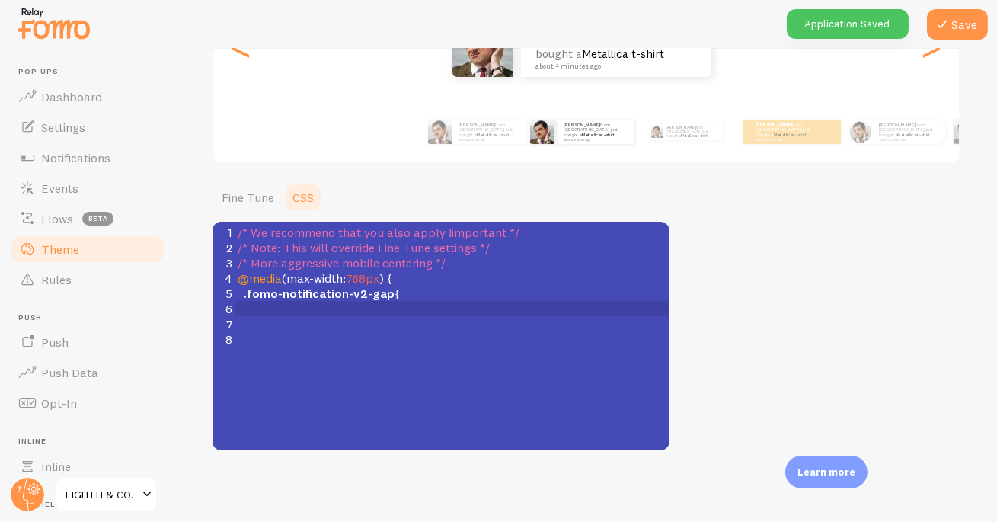
click at [490, 290] on pre ".fomo-notification-v2-gap {" at bounding box center [458, 293] width 446 height 15
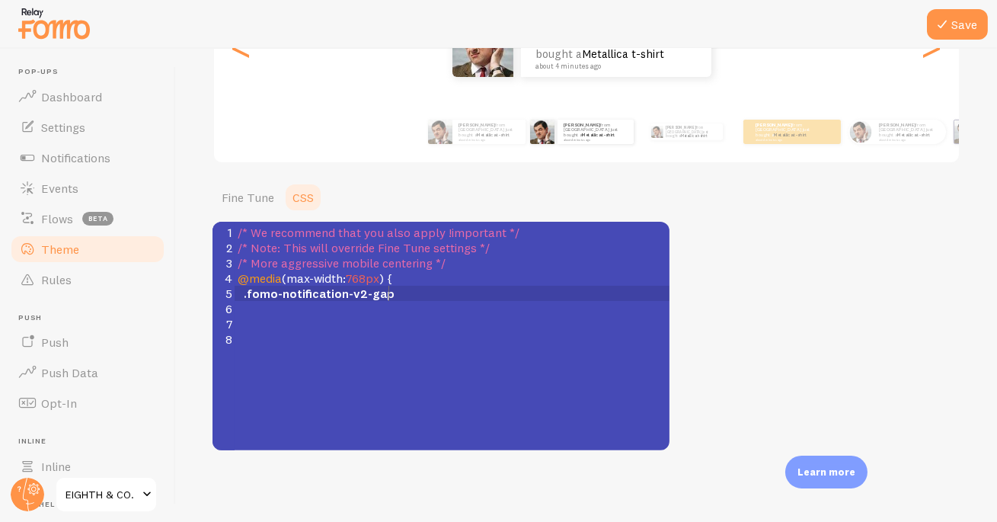
click at [437, 412] on div "8 1 /* We recommend that you also apply !important */ 2 /* Note: This will over…" at bounding box center [459, 355] width 495 height 267
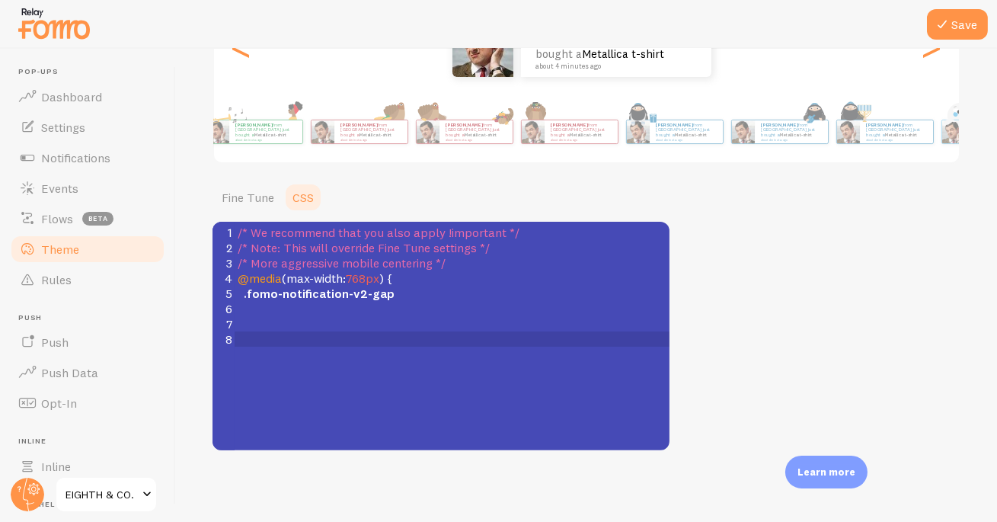
click at [0, 117] on html "Pop-ups Dashboard Settings Notifications Events Flows beta Theme Rules [GEOGRAP…" at bounding box center [498, 261] width 997 height 522
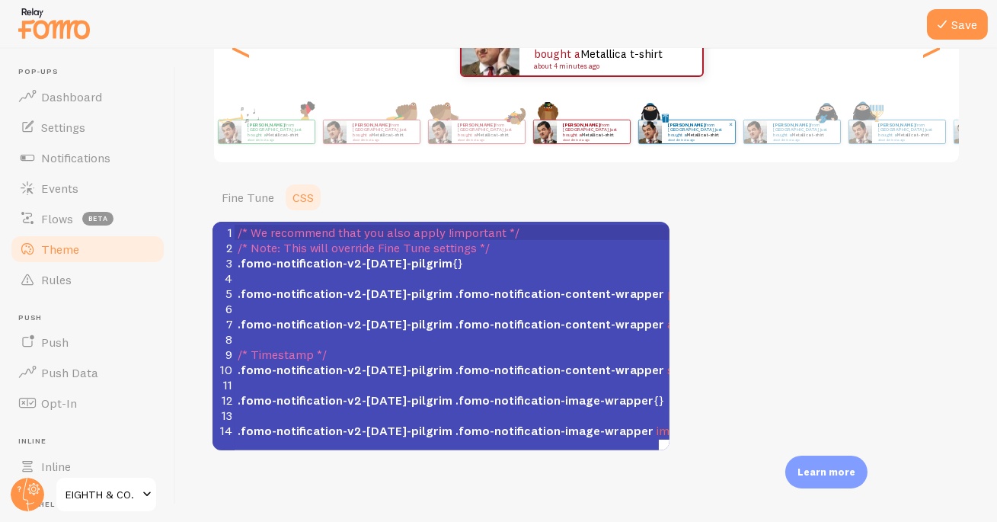
click at [684, 129] on p "[PERSON_NAME] from [GEOGRAPHIC_DATA] just bought a Metallica t-shirt about 4 mi…" at bounding box center [698, 131] width 61 height 19
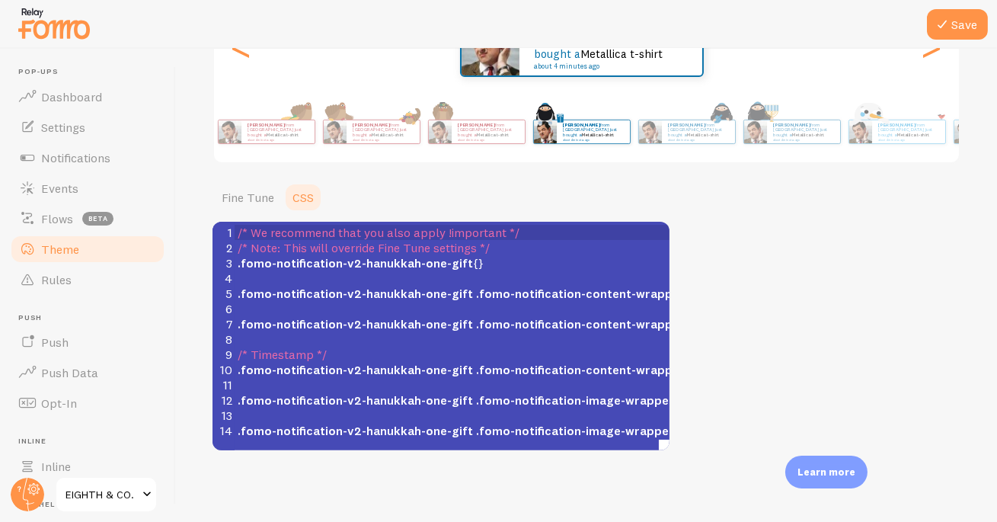
scroll to position [0, 0]
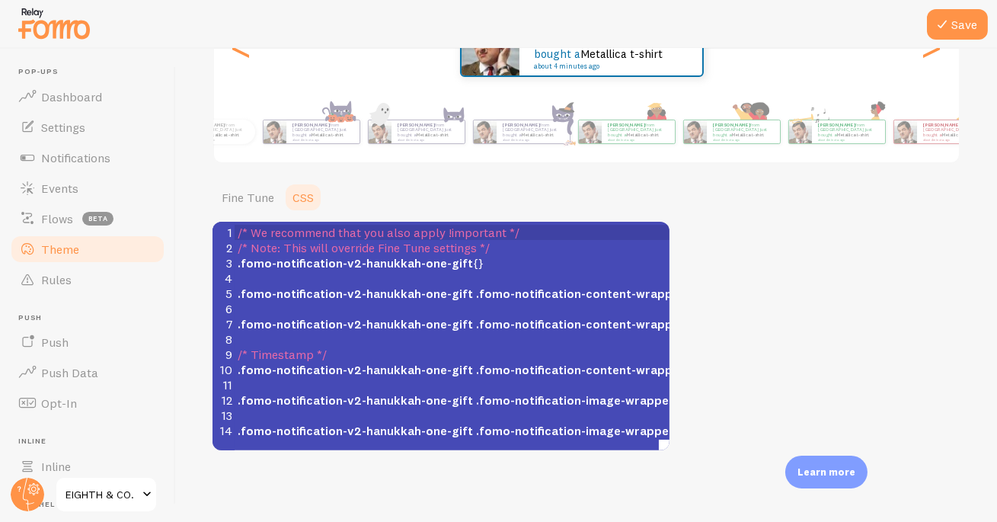
click at [996, 84] on html "Pop-ups Dashboard Settings Notifications Events Flows beta Theme Rules [GEOGRAP…" at bounding box center [498, 261] width 997 height 522
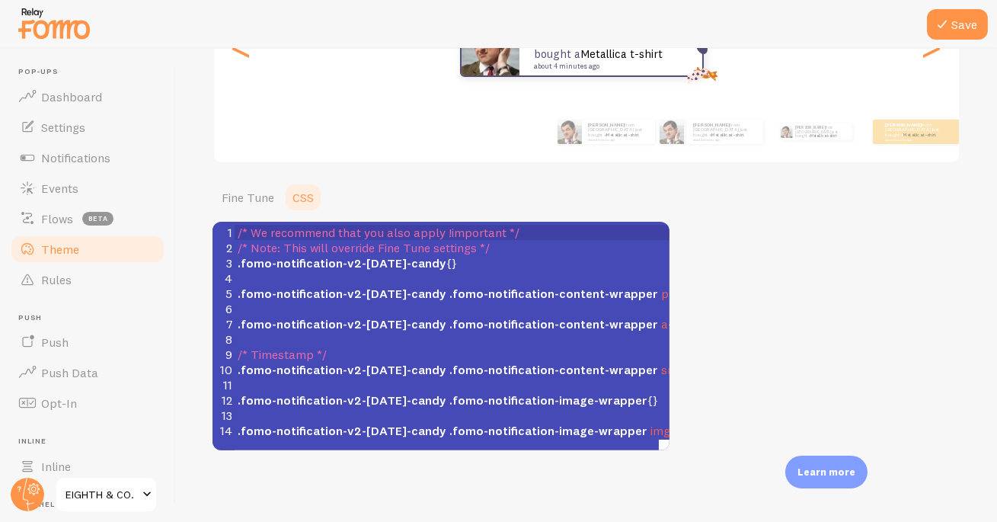
click at [996, 120] on html "Pop-ups Dashboard Settings Notifications Events Flows beta Theme Rules [GEOGRAP…" at bounding box center [498, 261] width 997 height 522
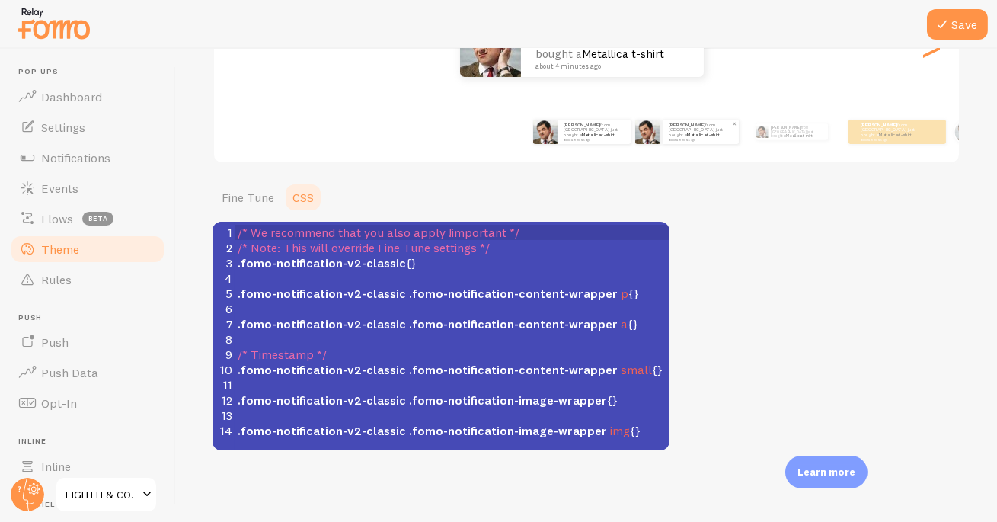
click at [679, 140] on div "[PERSON_NAME] from [GEOGRAPHIC_DATA] just bought a Metallica t-shirt about 4 mi…" at bounding box center [701, 132] width 76 height 24
click at [675, 138] on small "about 4 minutes ago" at bounding box center [700, 139] width 62 height 3
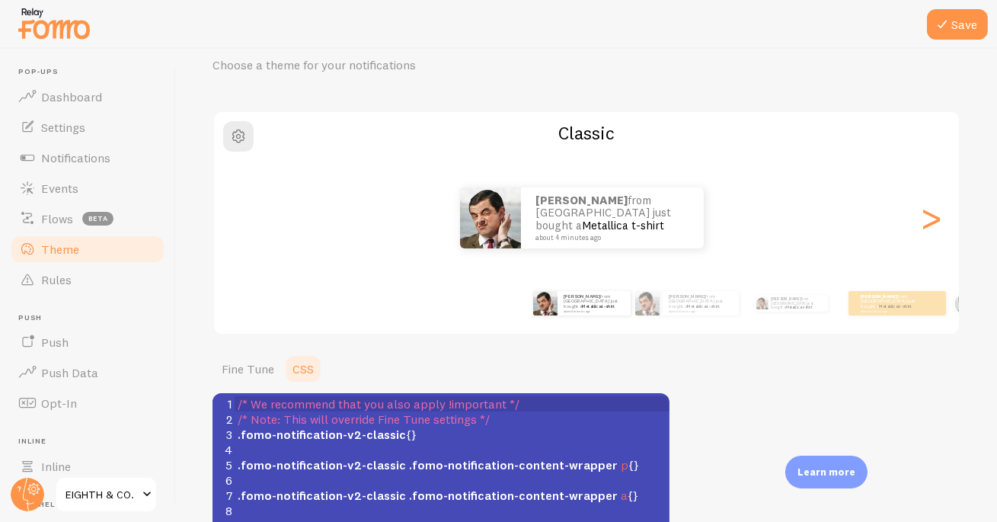
scroll to position [111, 0]
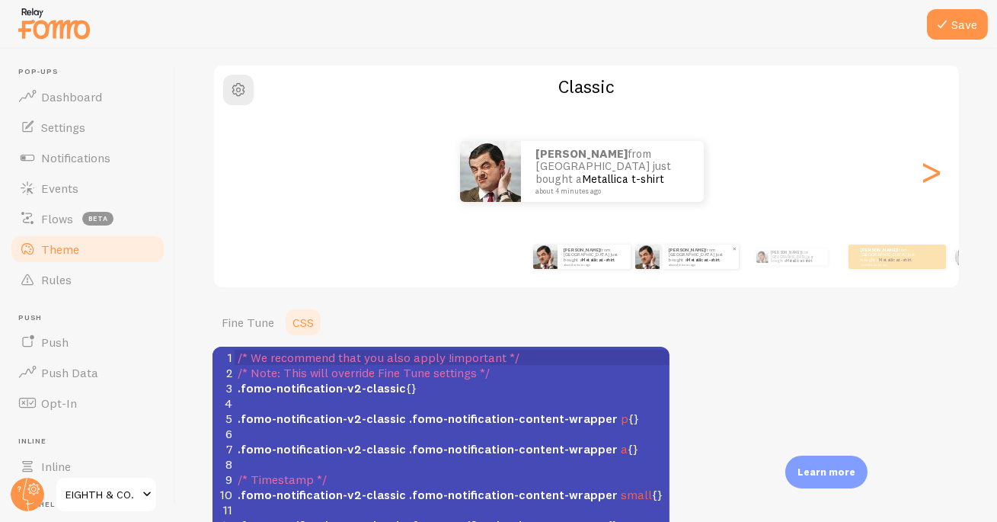
click at [668, 265] on div "[PERSON_NAME] from [GEOGRAPHIC_DATA] just bought a Metallica t-shirt about 4 mi…" at bounding box center [701, 256] width 76 height 24
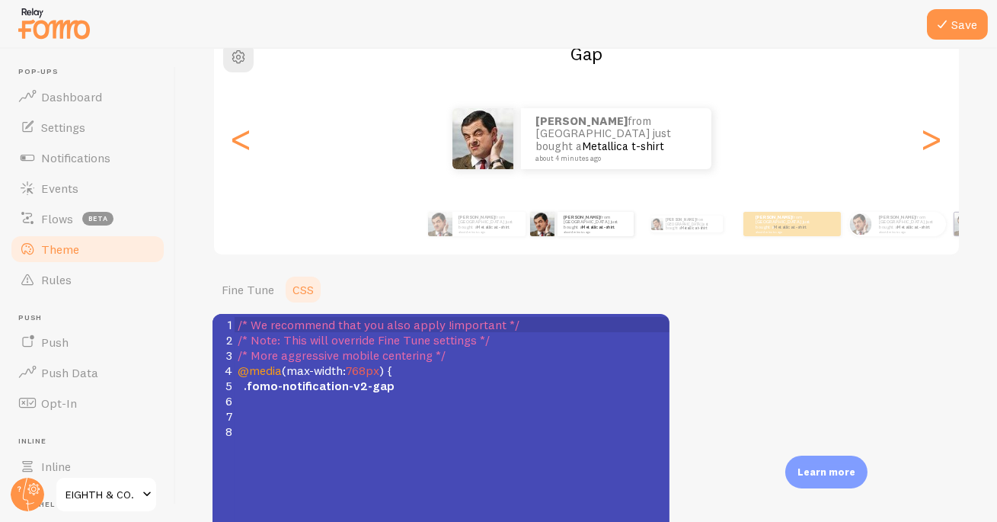
scroll to position [152, 0]
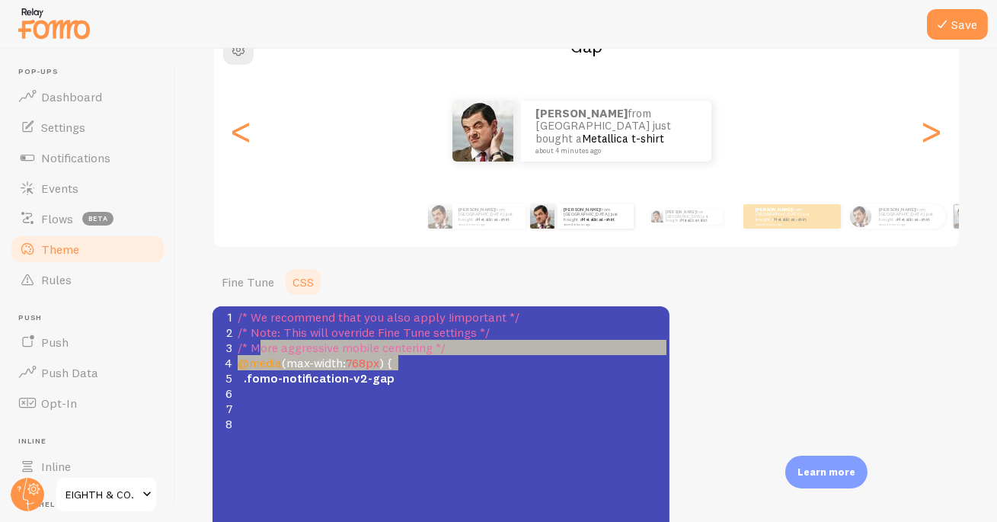
type textarea "/* More aggressive mobile centering */ @media (max-width: 768px) {"
drag, startPoint x: 430, startPoint y: 359, endPoint x: 222, endPoint y: 350, distance: 207.4
click at [235, 350] on div "1 /* We recommend that you also apply !important */ 2 /* Note: This will overri…" at bounding box center [458, 370] width 446 height 122
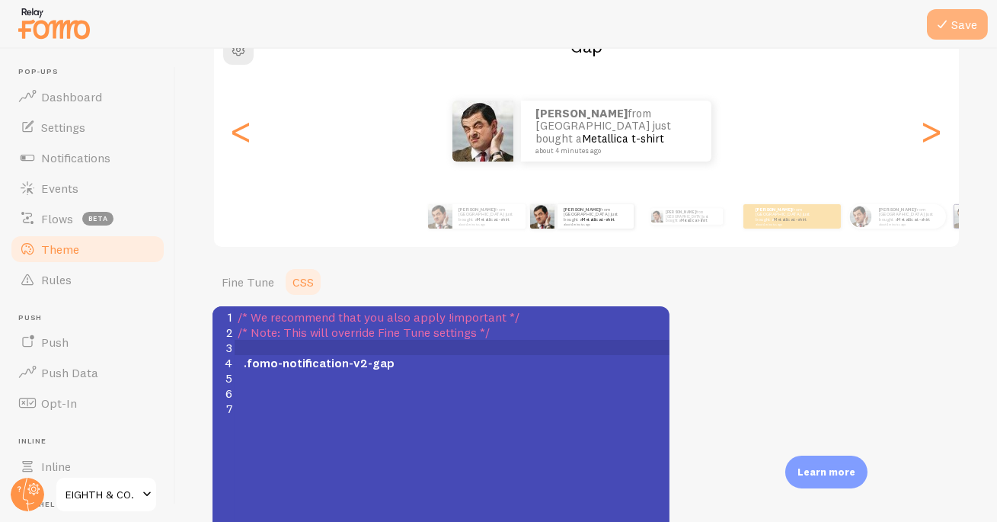
click at [946, 24] on icon at bounding box center [942, 24] width 18 height 18
click at [413, 360] on pre ".fomo-notification-v2-gap" at bounding box center [458, 362] width 446 height 15
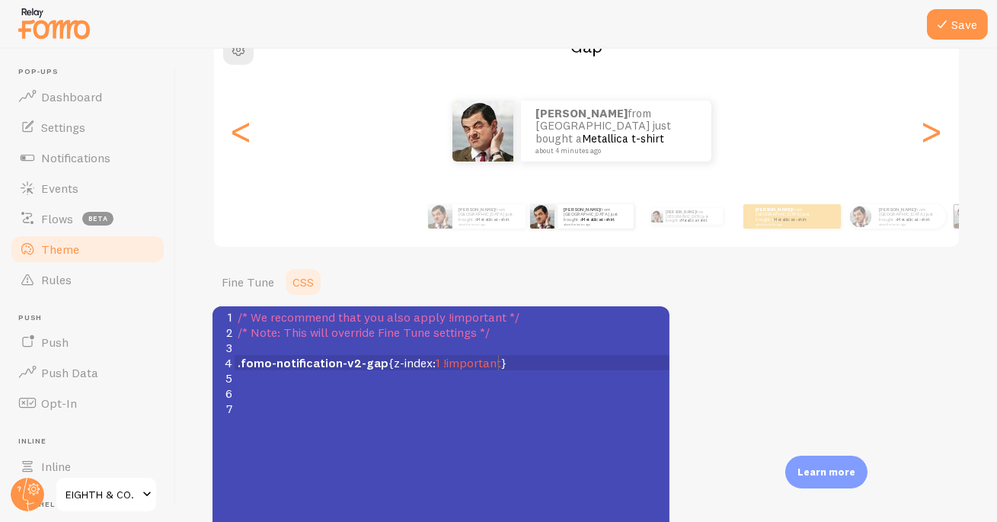
scroll to position [6, 110]
type textarea "z-index: 1 !important"
click at [974, 30] on button "Save" at bounding box center [957, 24] width 61 height 30
